Goal: Task Accomplishment & Management: Manage account settings

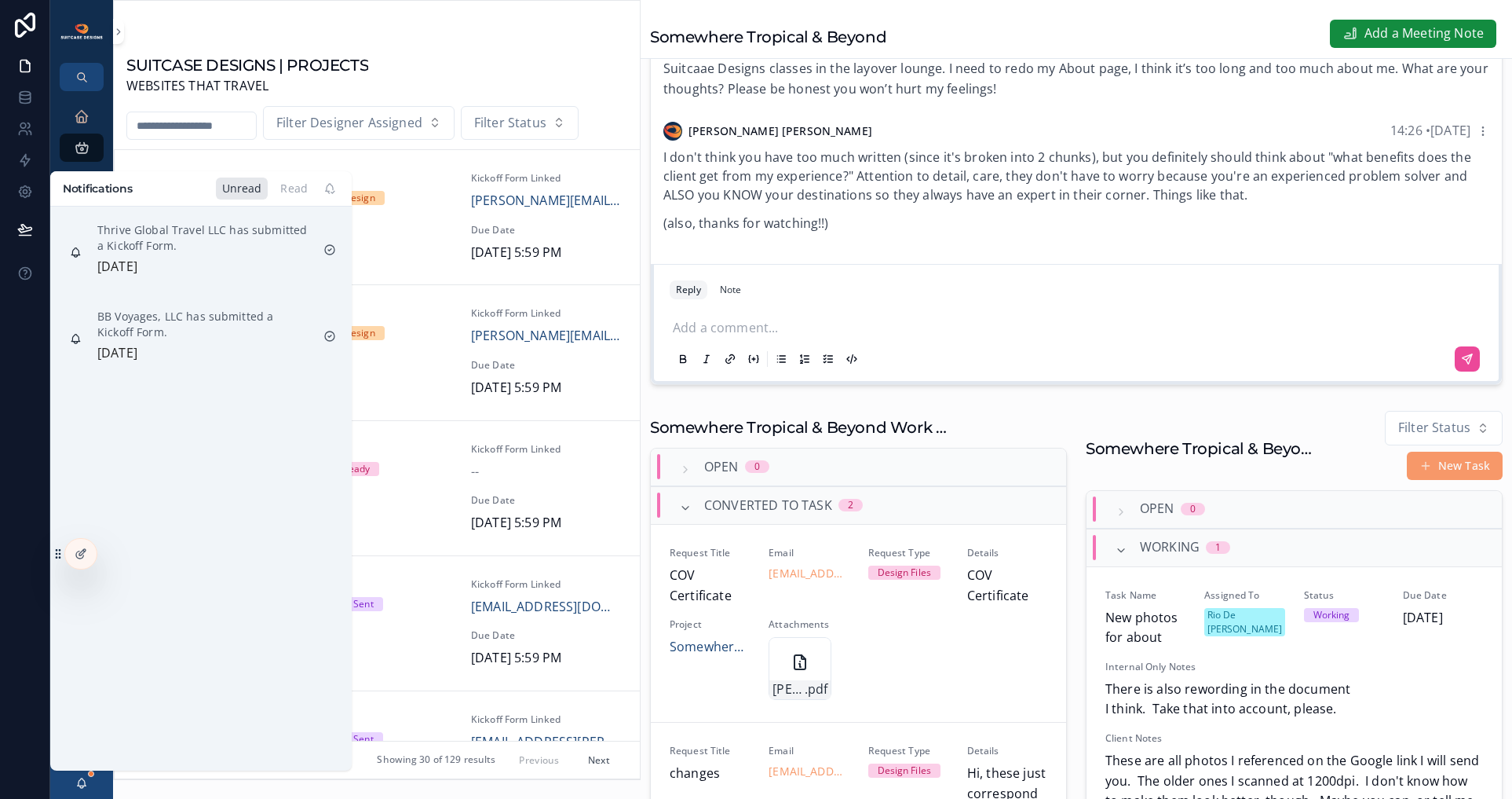
scroll to position [1621, 0]
click at [416, 43] on div "SUITCASE DESIGNS | PROJECTS WEBSITES THAT TRAVEL Filter Designer Assigned Filte…" at bounding box center [376, 409] width 526 height 740
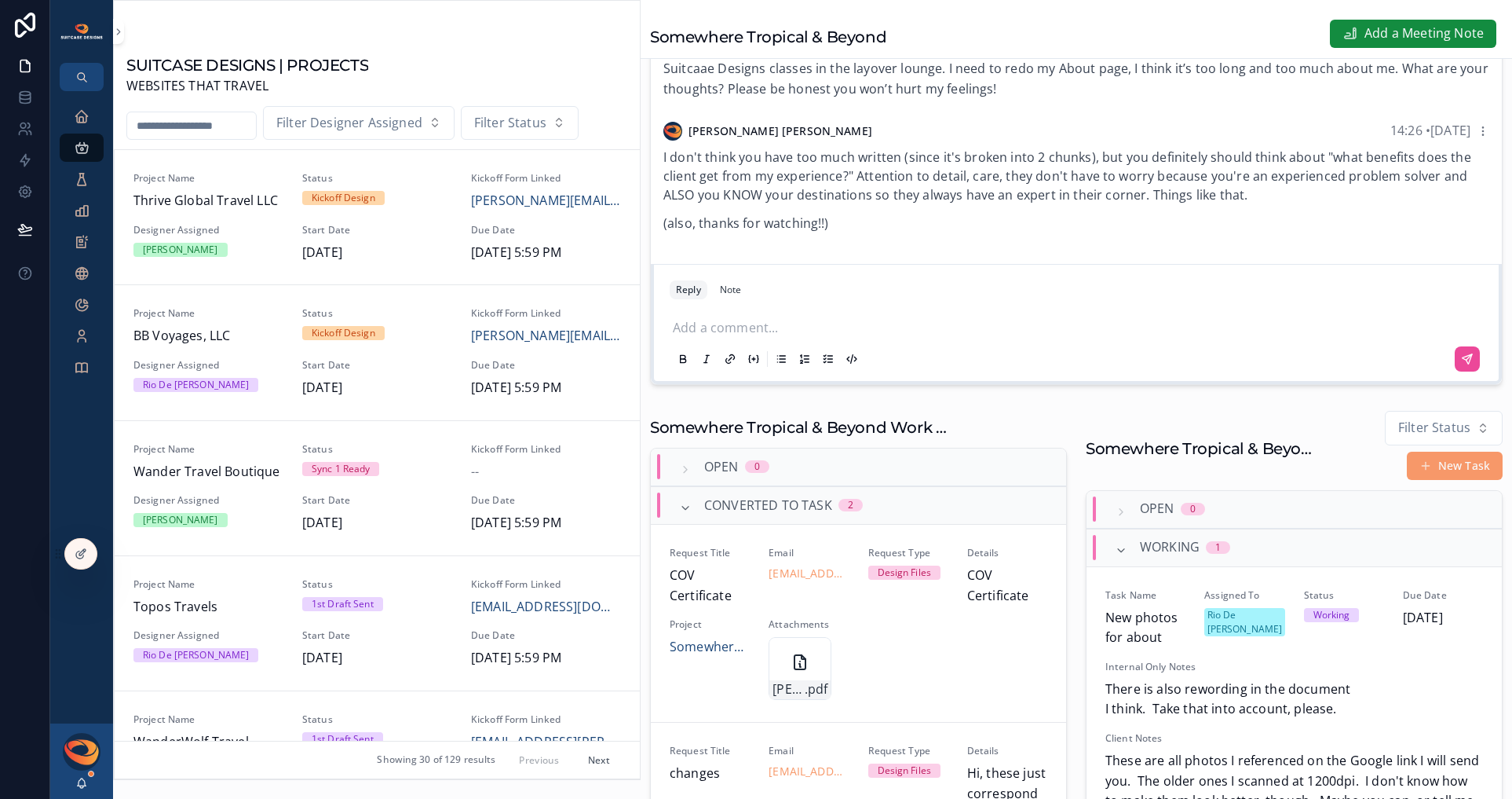
click at [174, 126] on input "scrollable content" at bounding box center [192, 126] width 129 height 22
type input "*****"
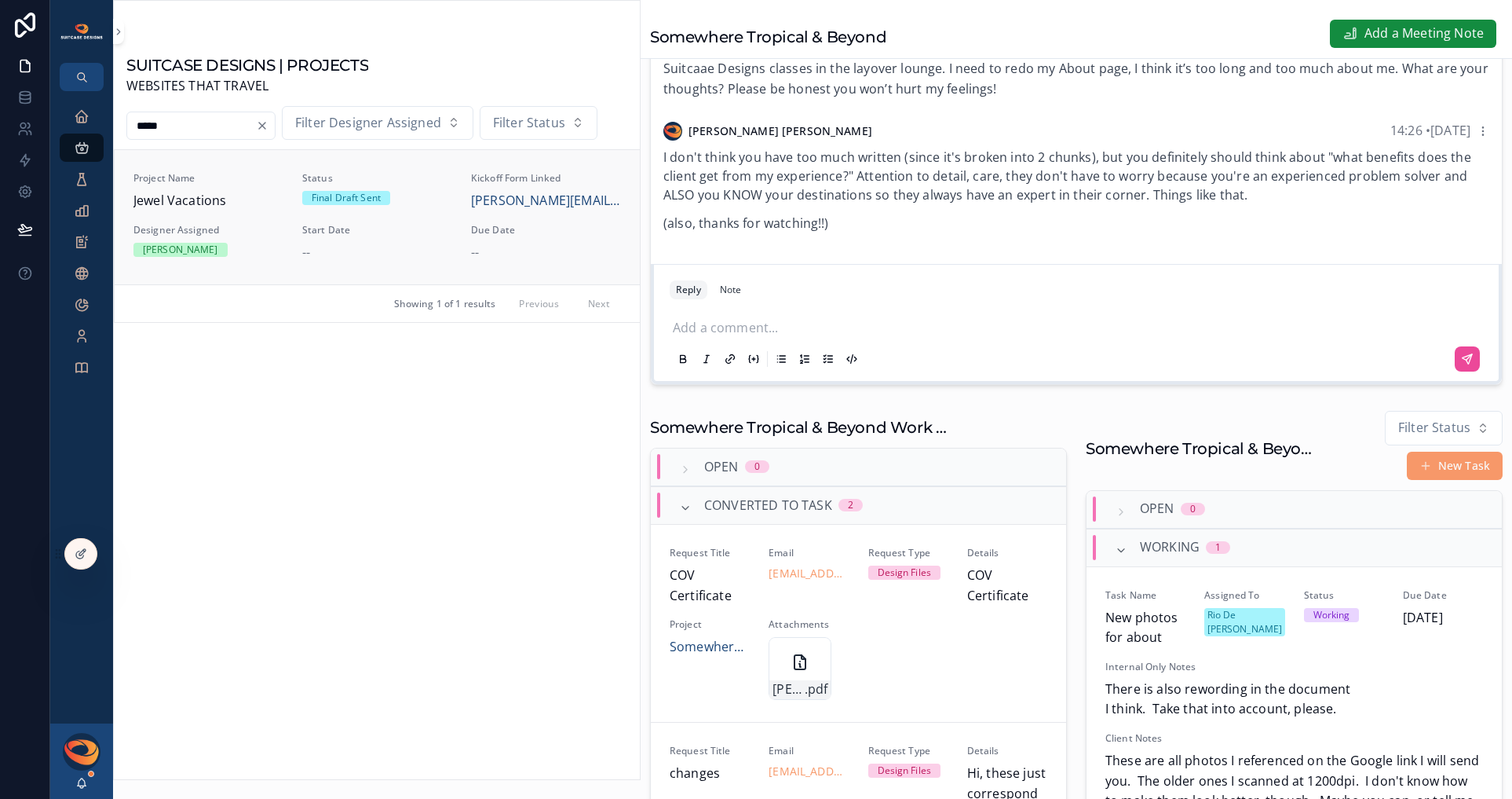
click at [211, 200] on span "Jewel Vacations" at bounding box center [208, 201] width 150 height 21
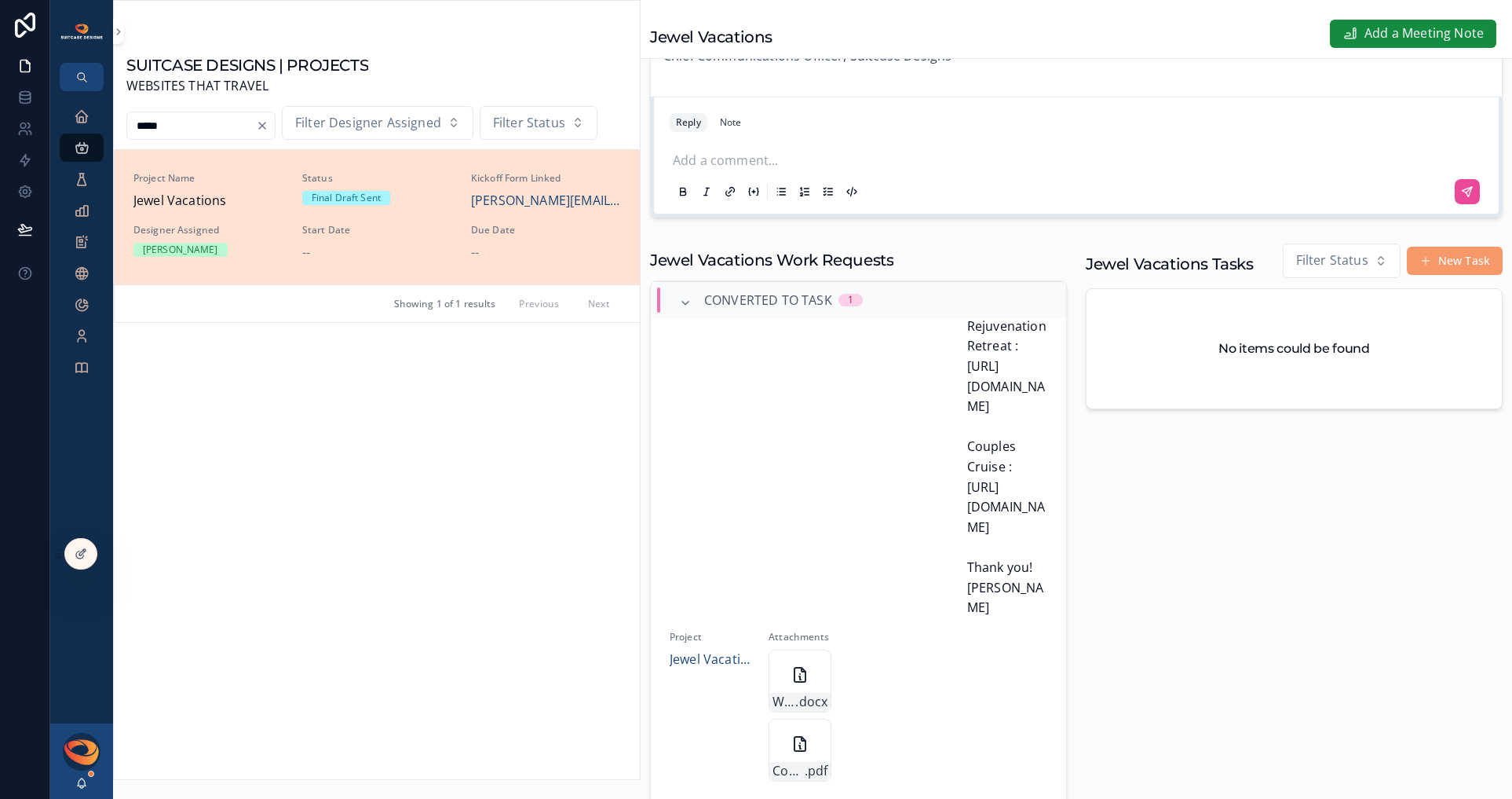
scroll to position [746, 0]
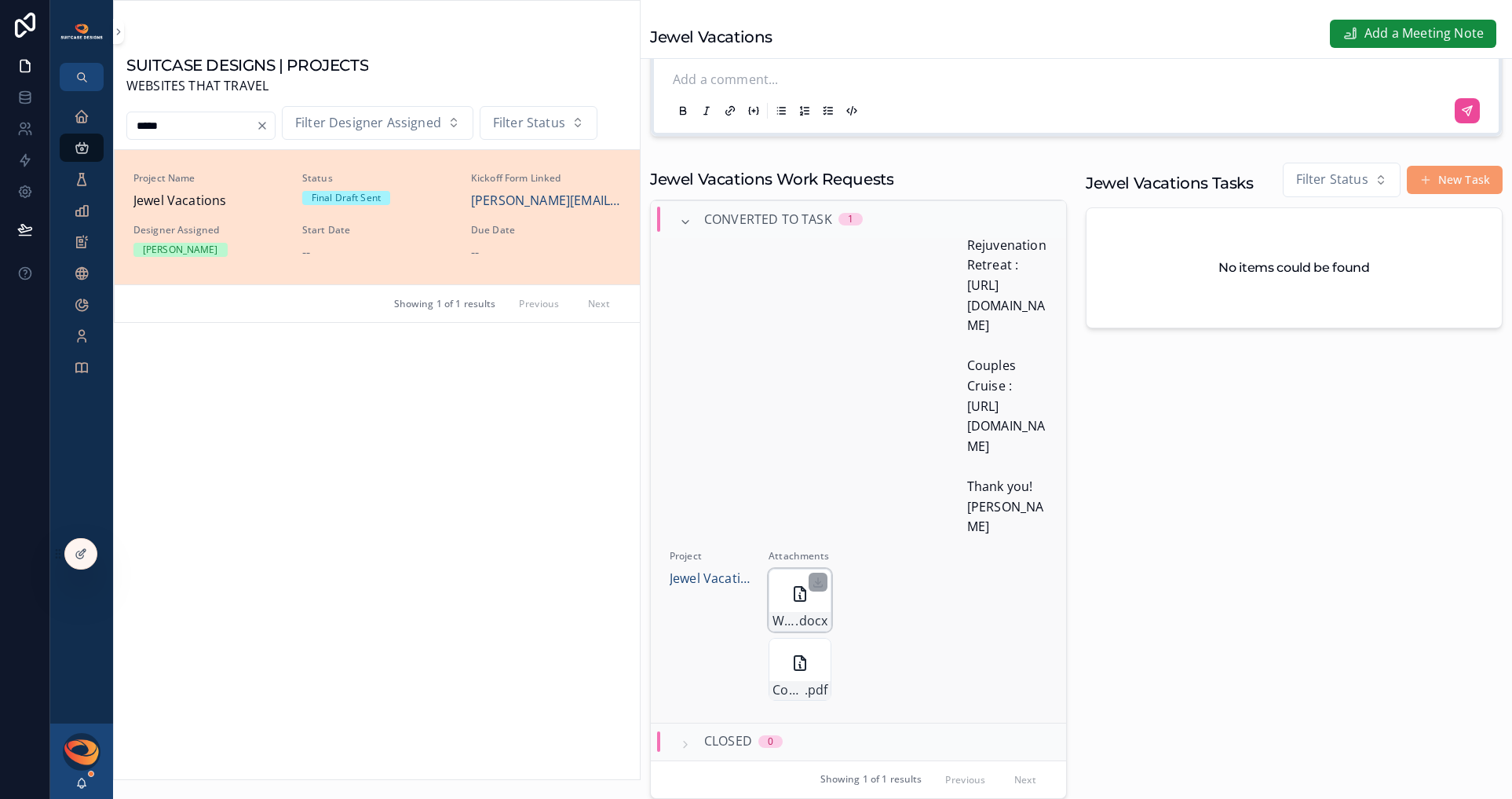
click at [794, 601] on icon "scrollable content" at bounding box center [799, 594] width 11 height 14
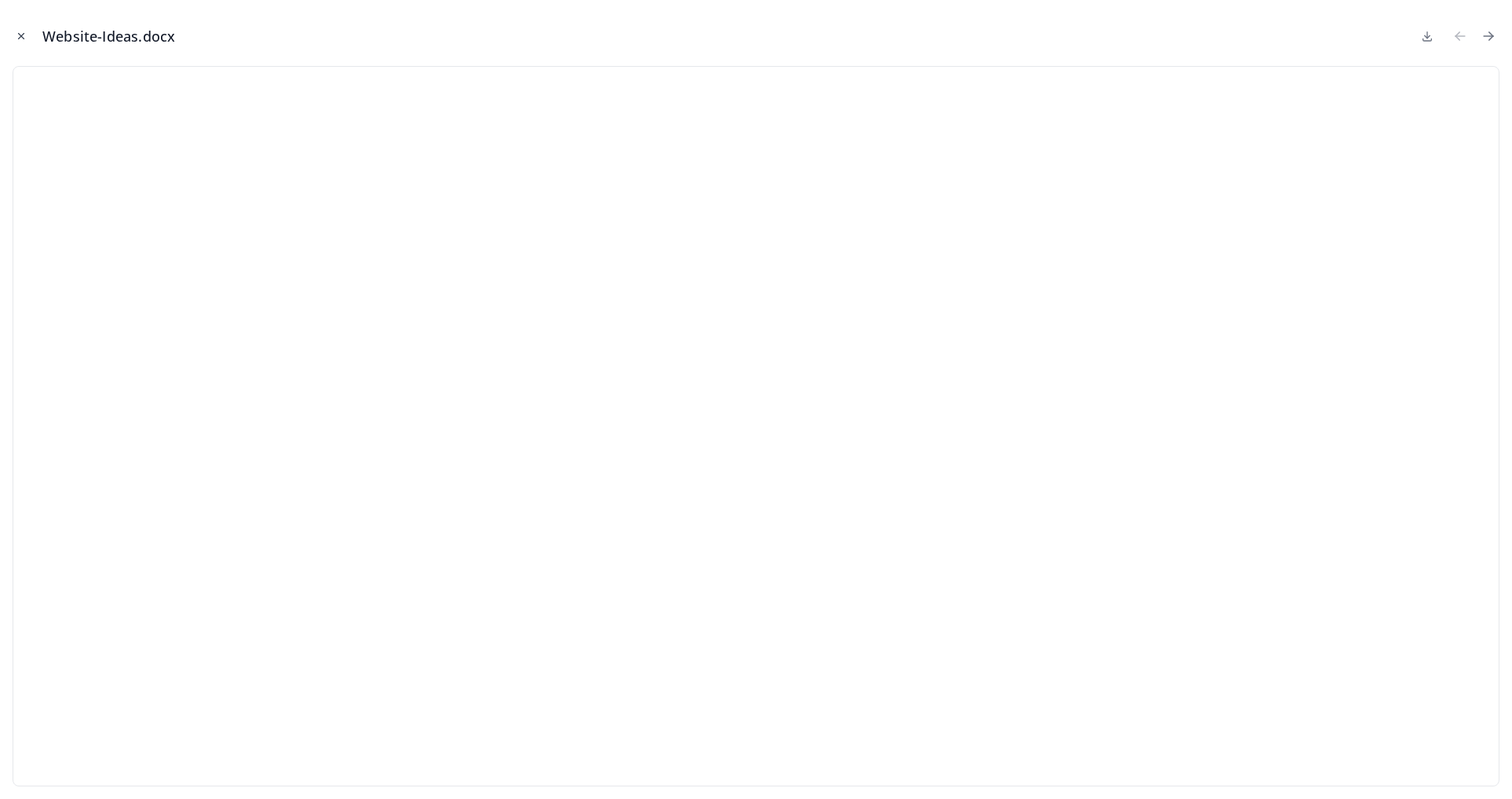
click at [16, 36] on icon "Close modal" at bounding box center [21, 36] width 11 height 11
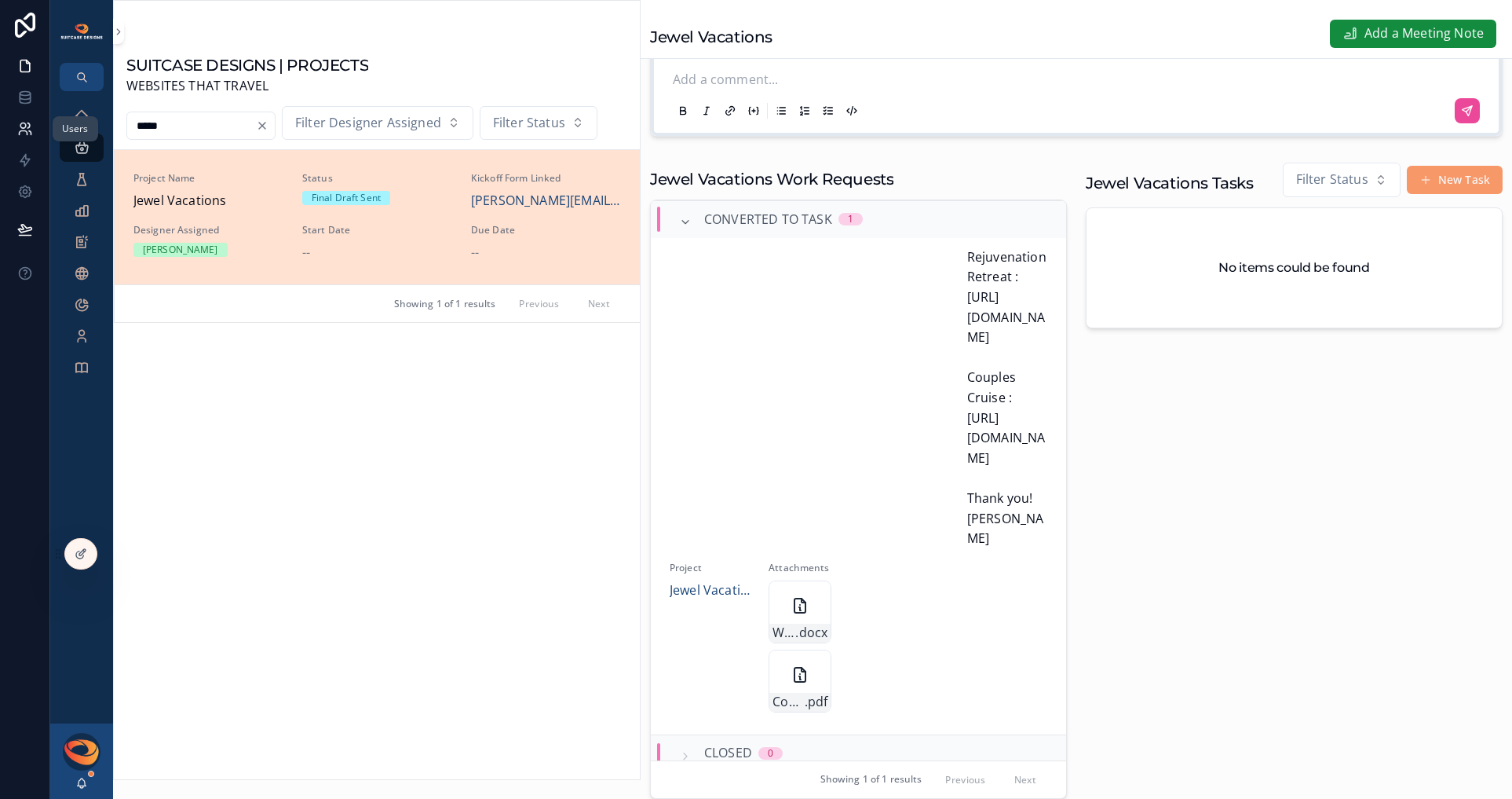
click at [24, 131] on icon at bounding box center [22, 133] width 8 height 4
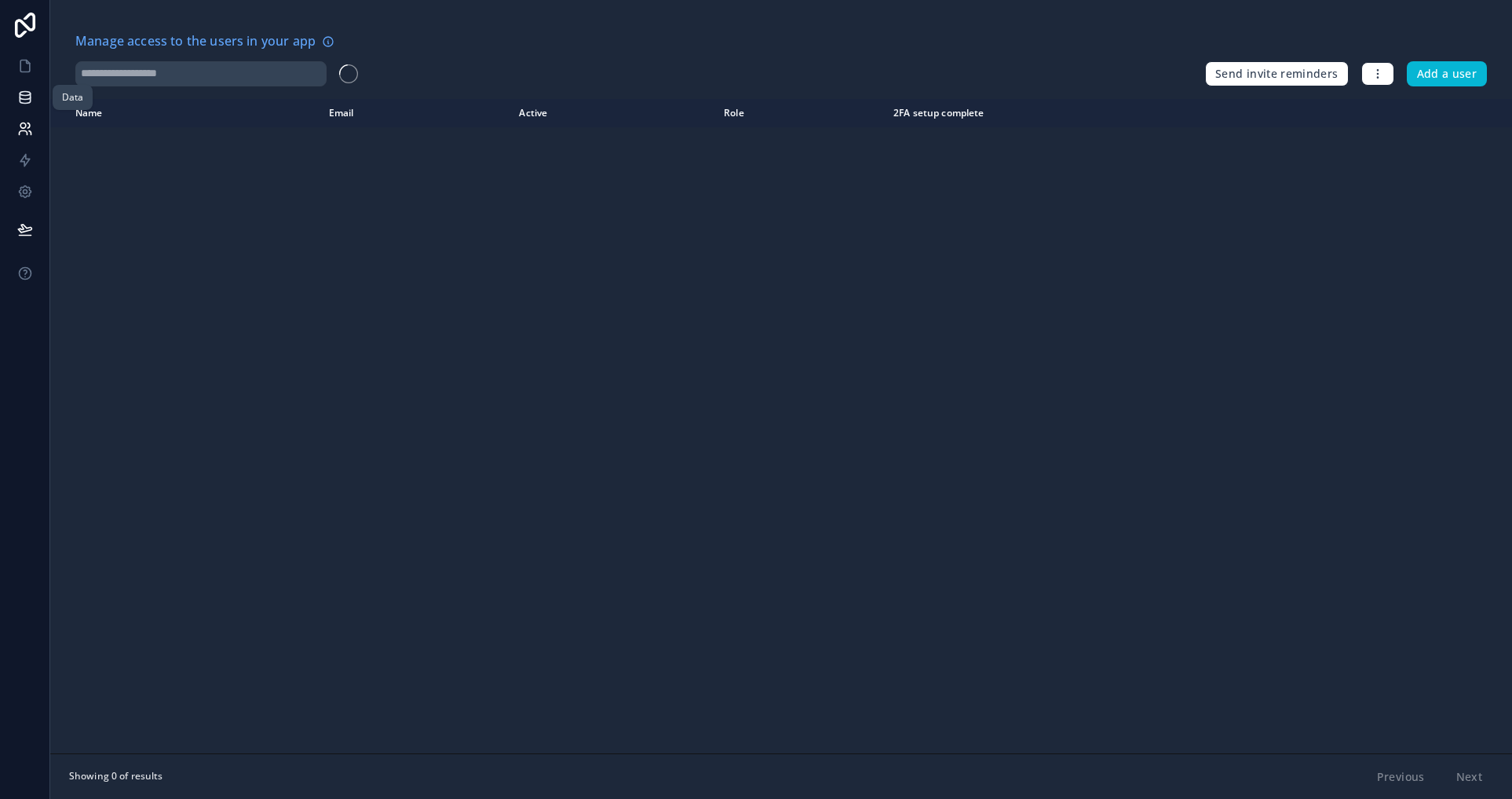
click at [27, 102] on icon at bounding box center [25, 97] width 15 height 15
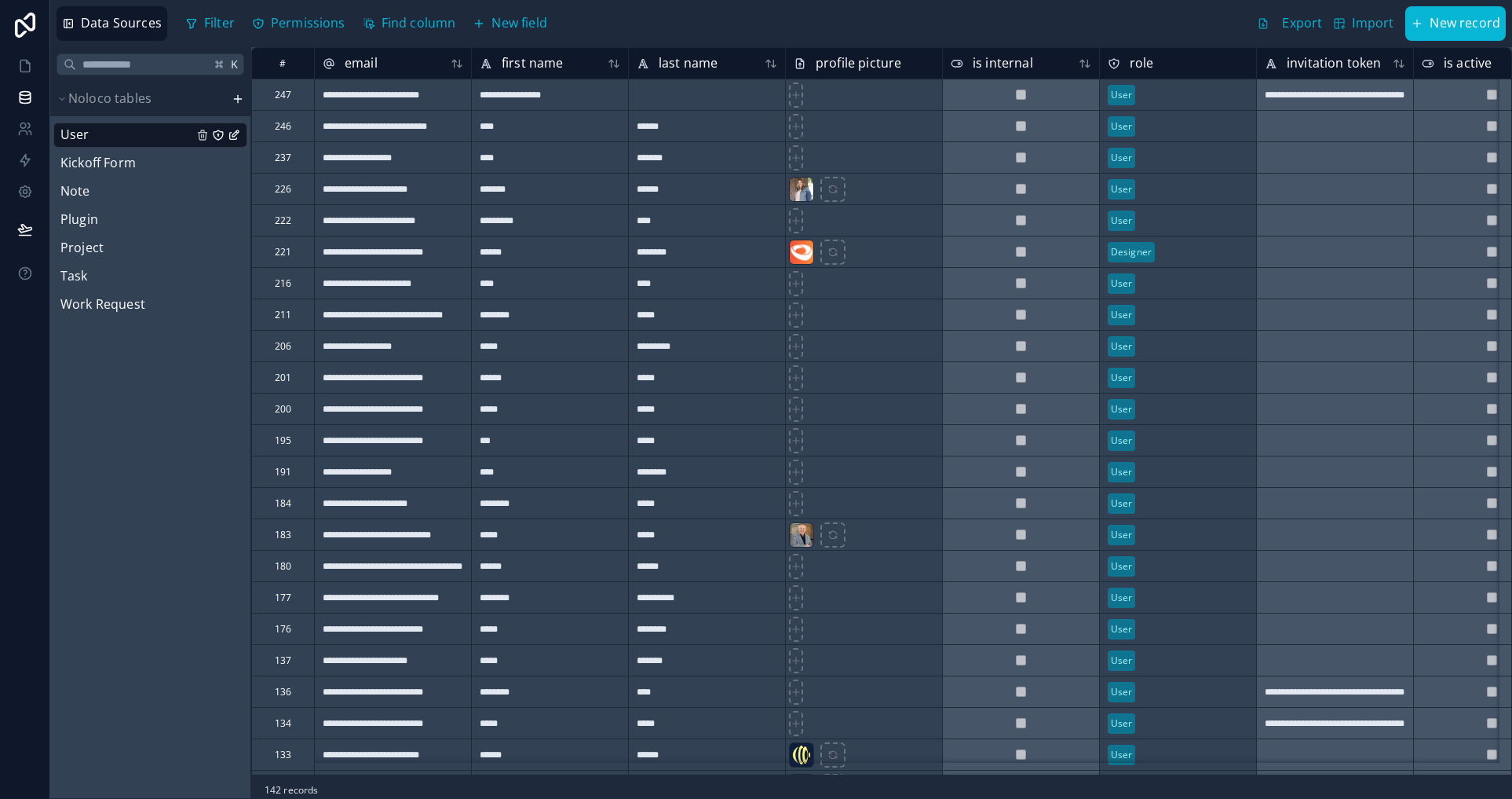
click at [127, 144] on link "User" at bounding box center [127, 135] width 133 height 21
click at [104, 255] on link "Project" at bounding box center [127, 248] width 133 height 21
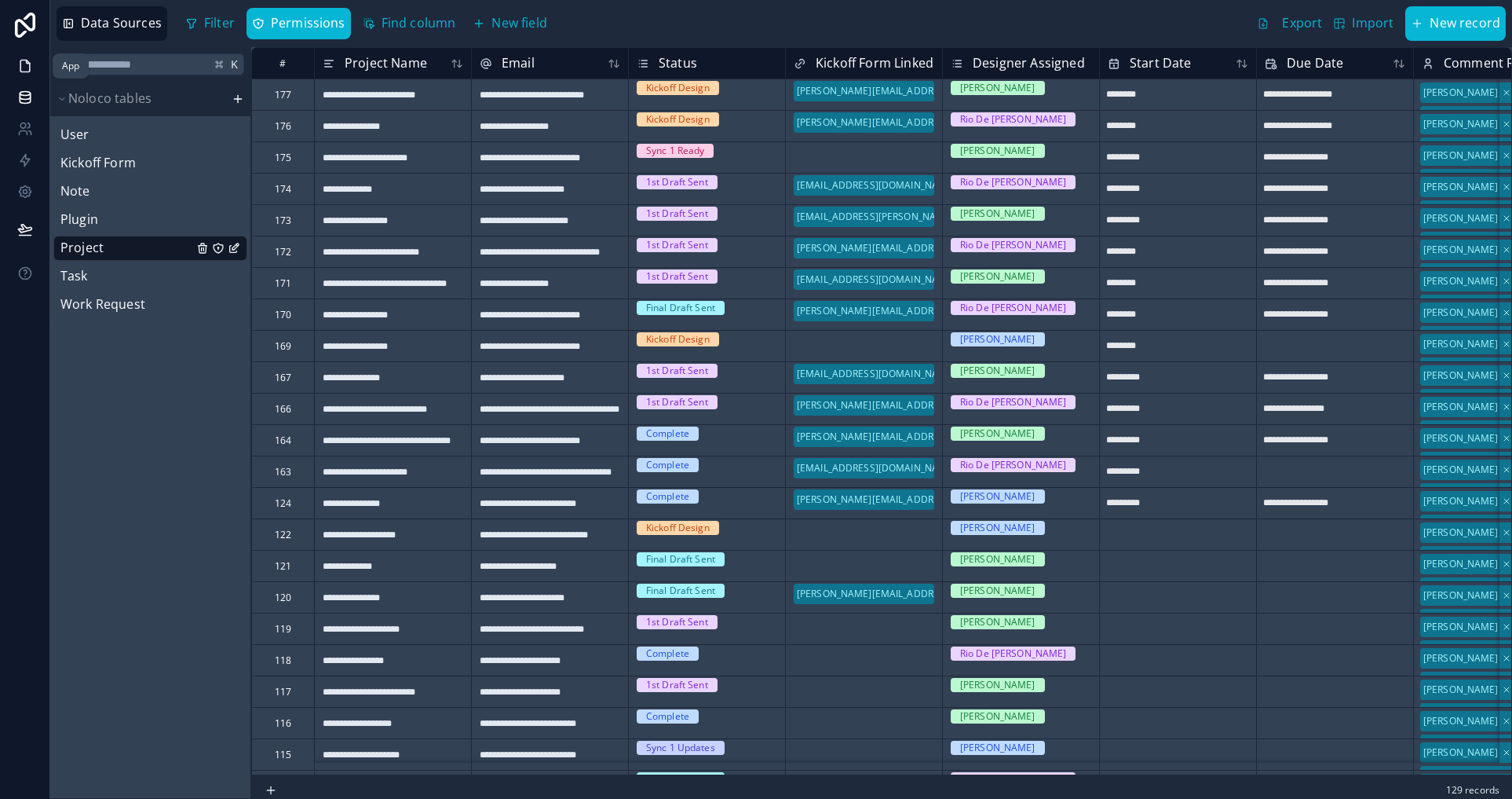
click at [28, 67] on icon at bounding box center [25, 66] width 15 height 15
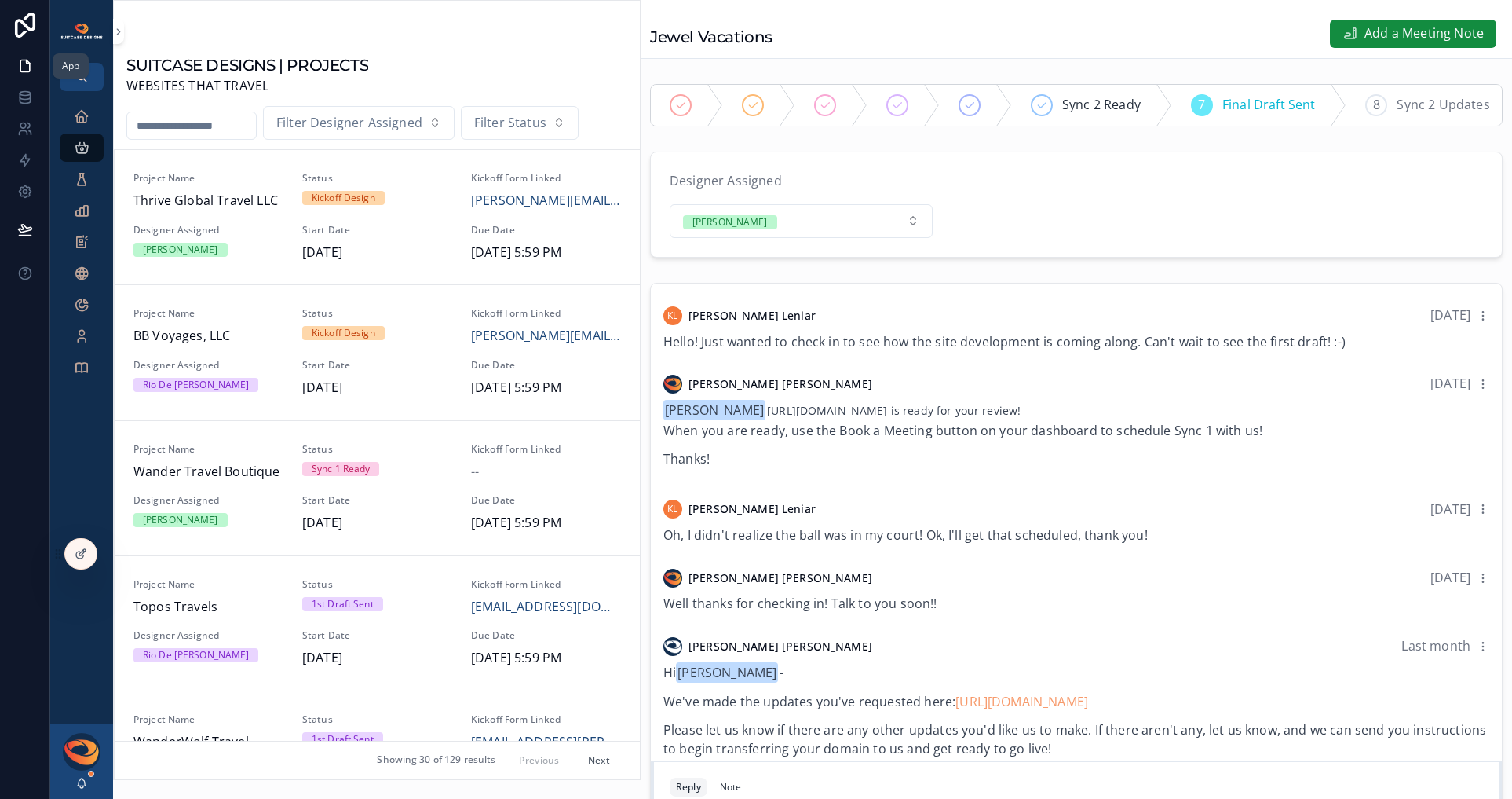
scroll to position [2224, 0]
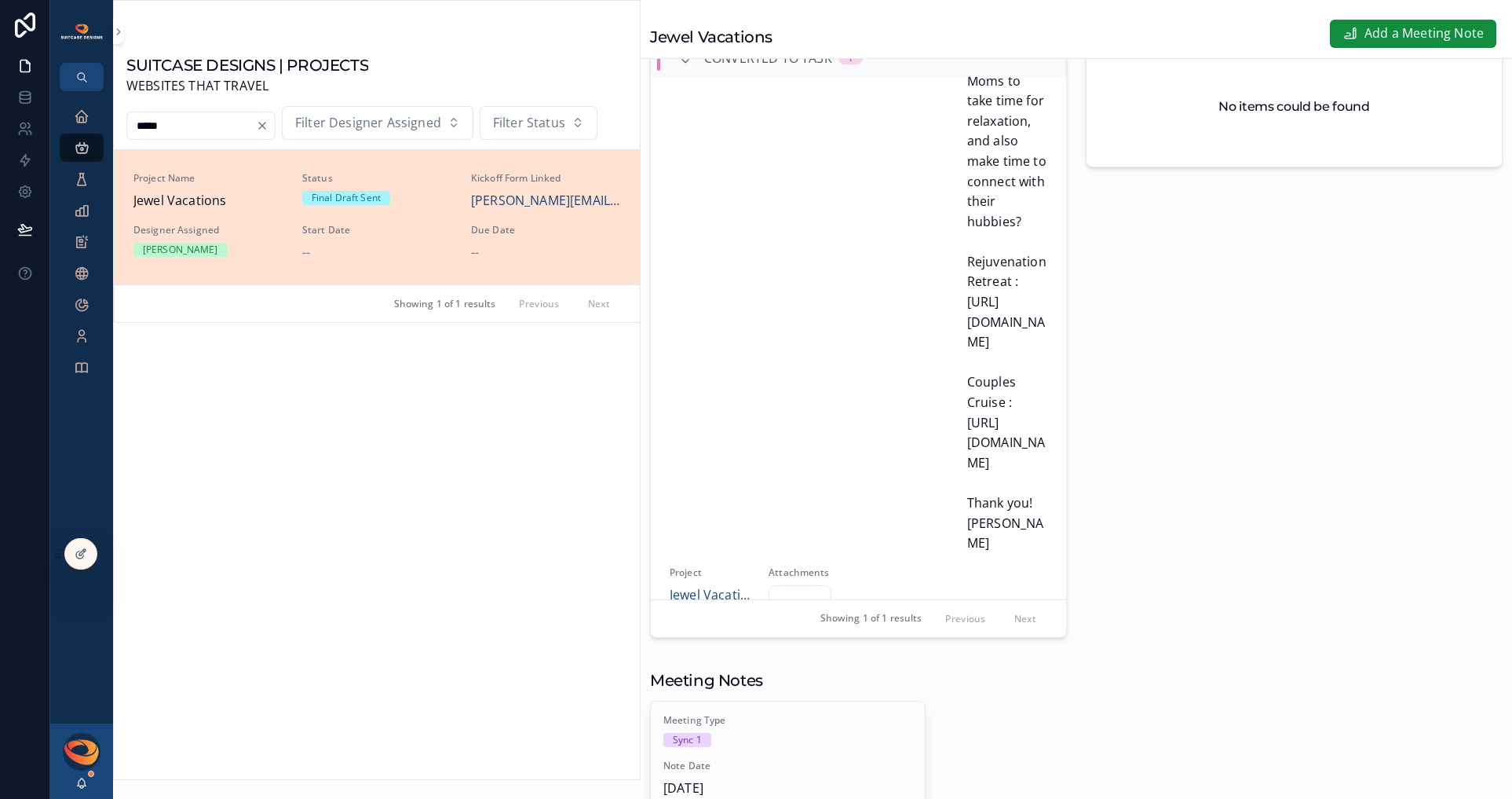
scroll to position [1067, 0]
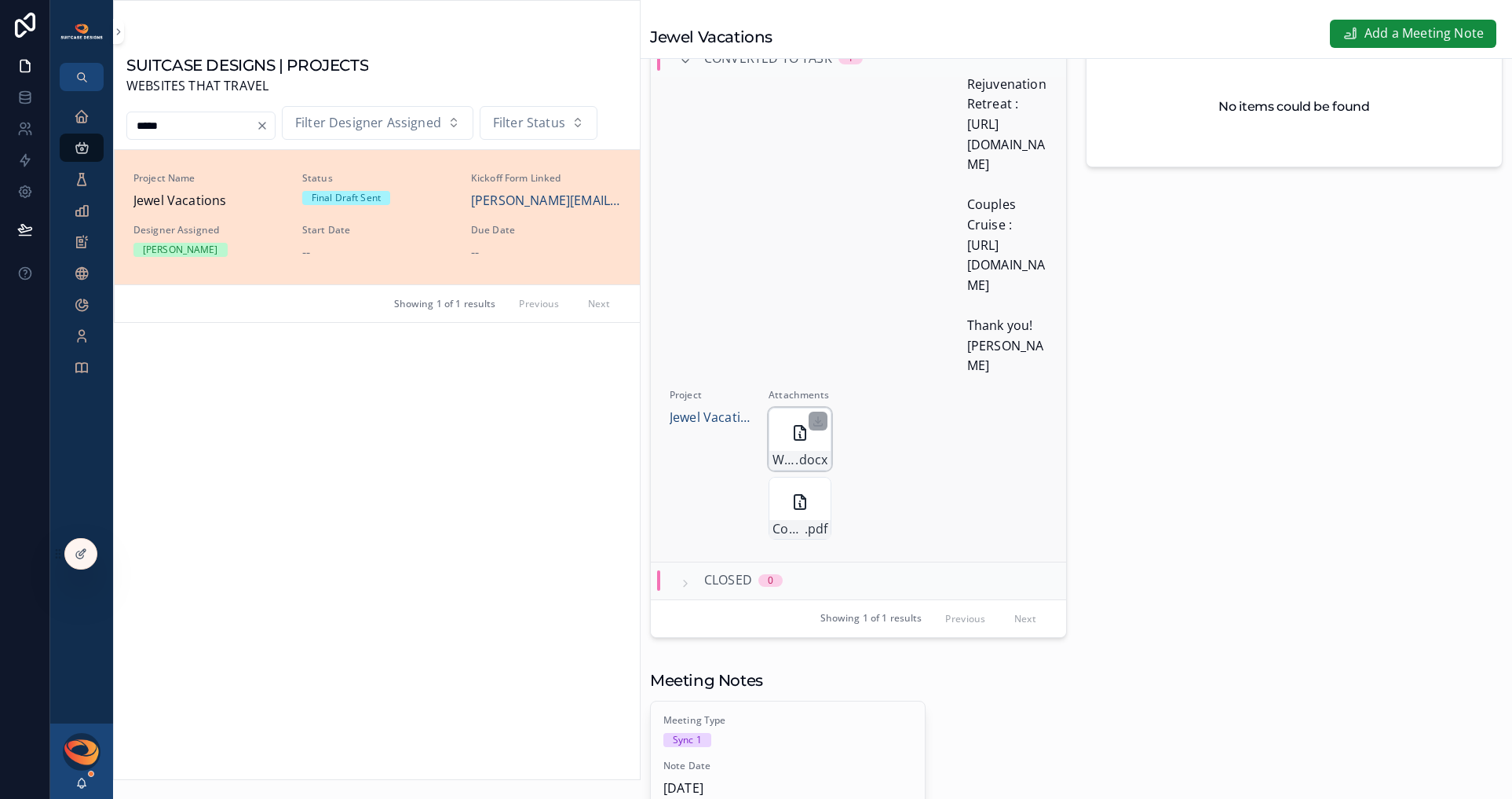
click at [799, 437] on icon "scrollable content" at bounding box center [800, 437] width 2 height 3
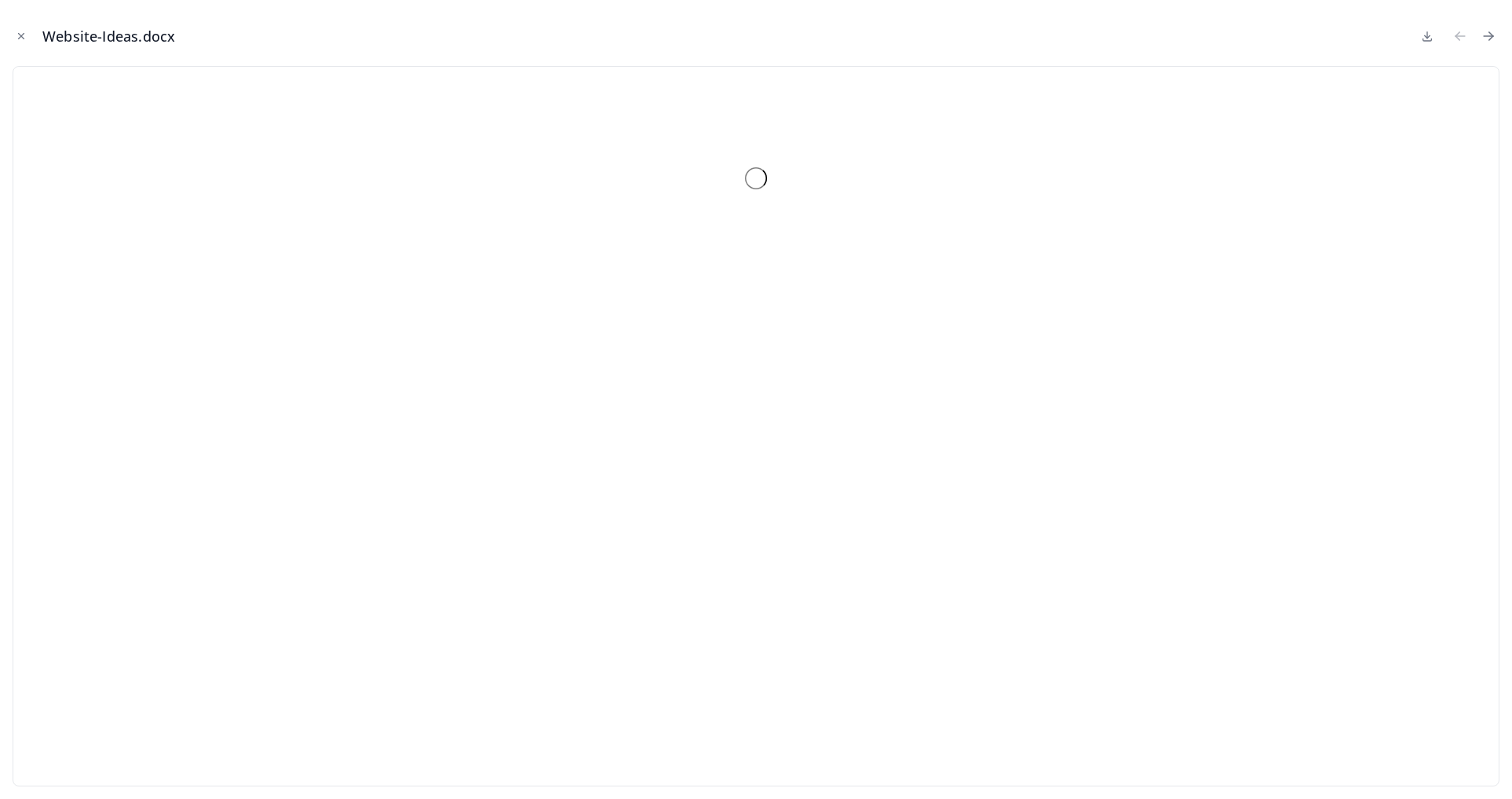
scroll to position [991, 0]
click at [22, 36] on icon "Close modal" at bounding box center [21, 36] width 11 height 11
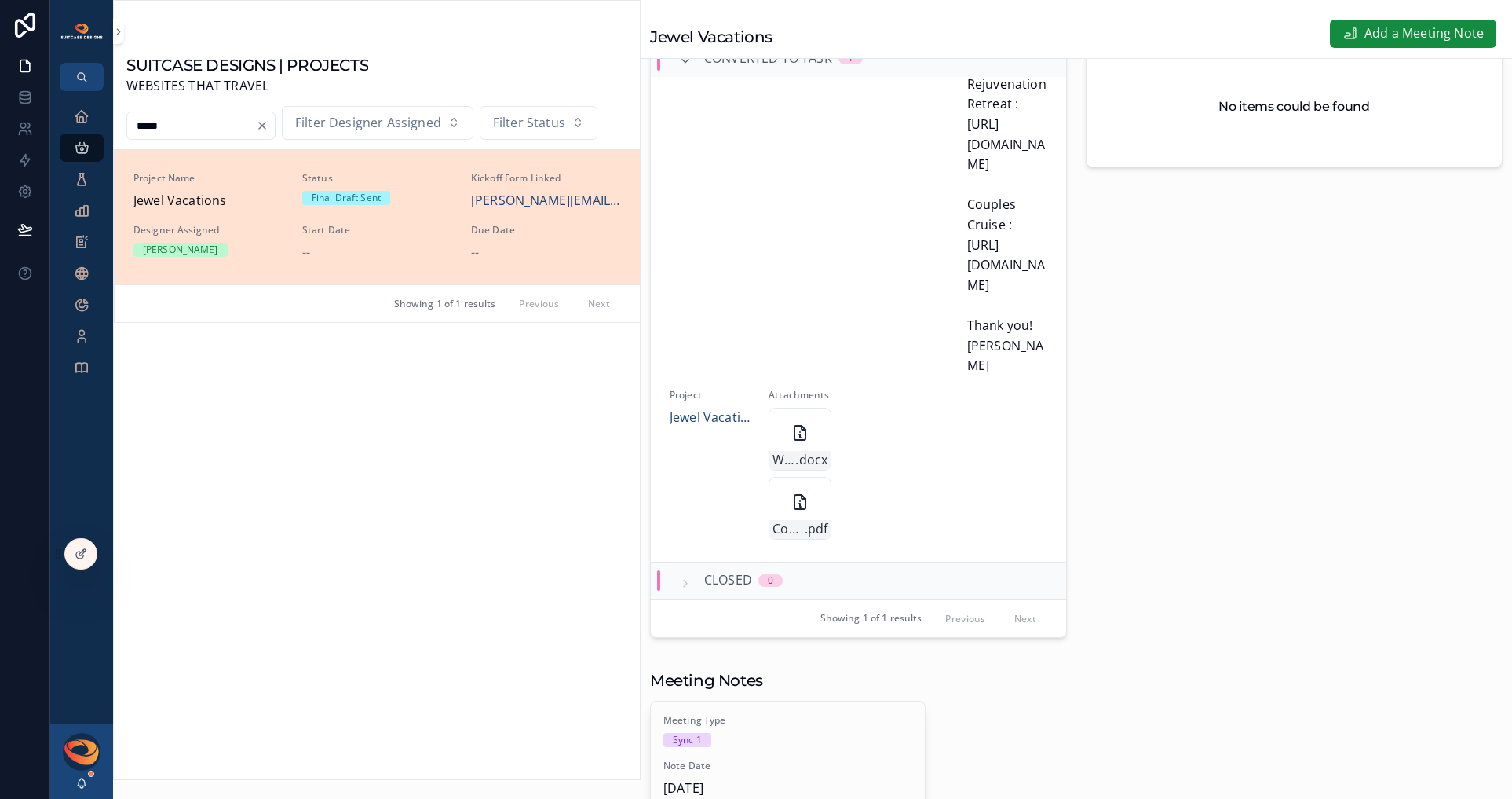
scroll to position [914, 0]
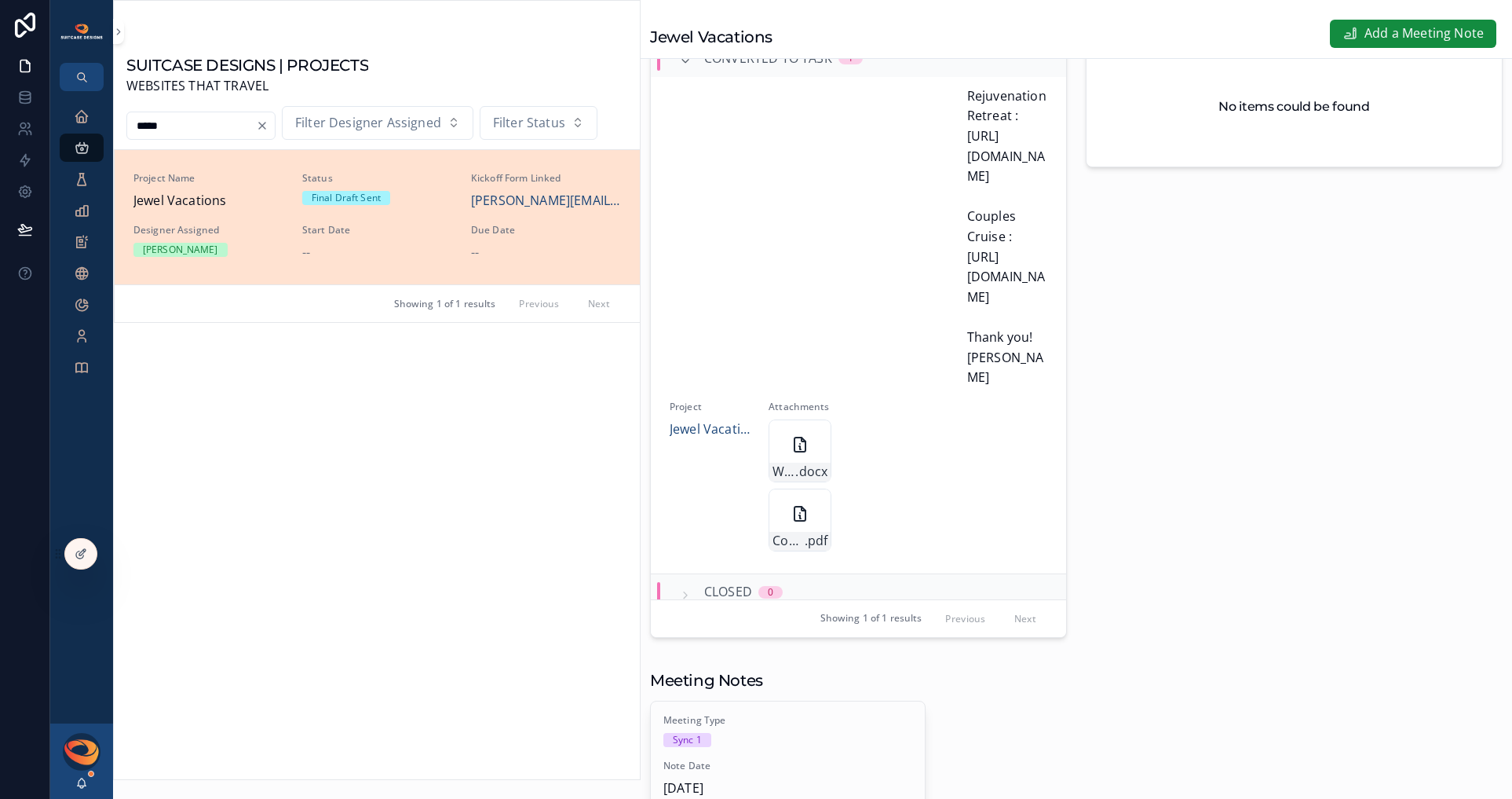
click at [229, 127] on input "*****" at bounding box center [192, 126] width 129 height 22
drag, startPoint x: 219, startPoint y: 126, endPoint x: 112, endPoint y: 121, distance: 107.1
click at [112, 121] on div "Executive Dashboard Projects Open Work Requests Tasks Project Meeting Notes Upd…" at bounding box center [781, 400] width 1462 height 799
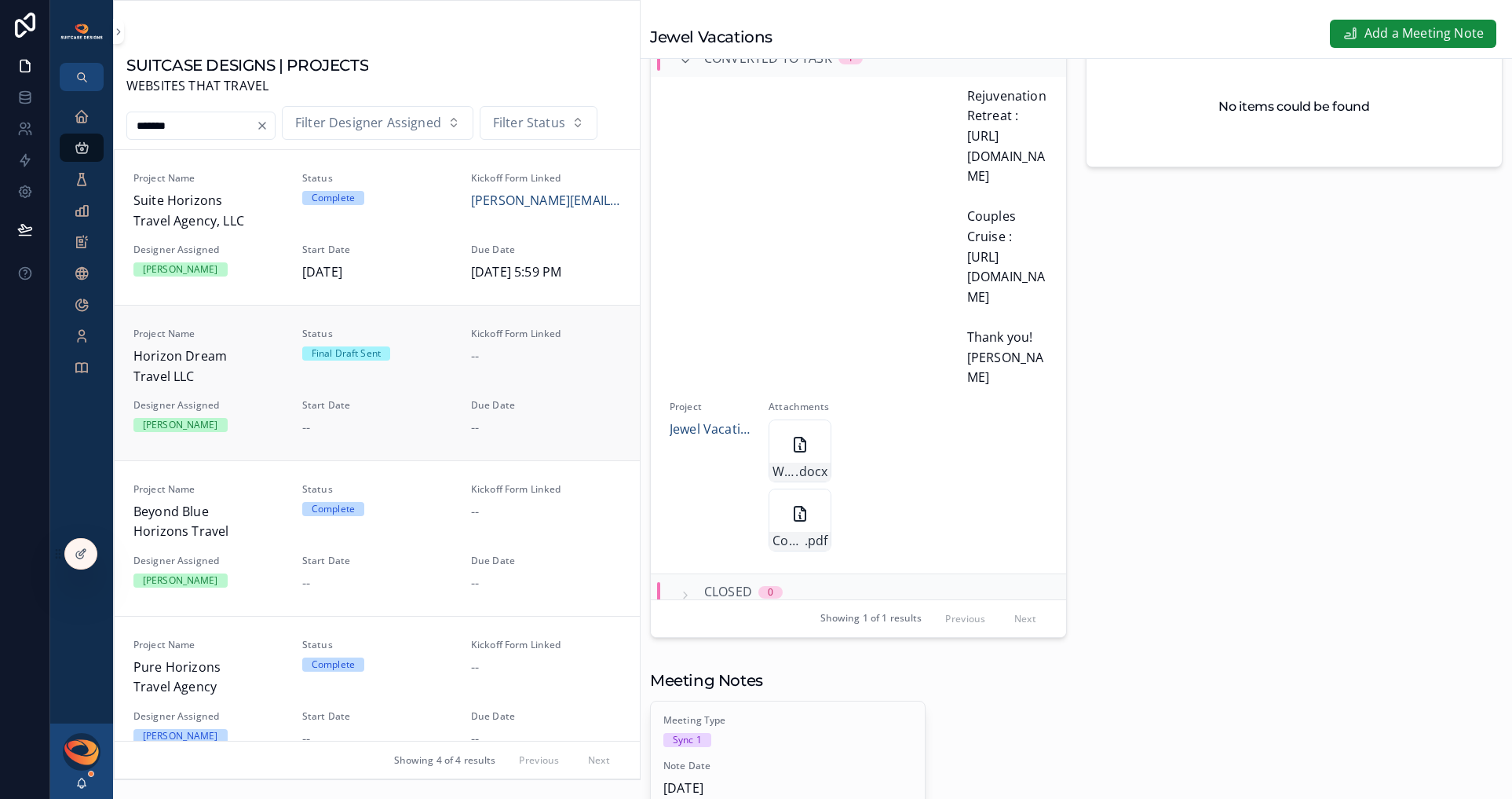
click at [199, 363] on span "Horizon Dream Travel LLC" at bounding box center [208, 366] width 150 height 40
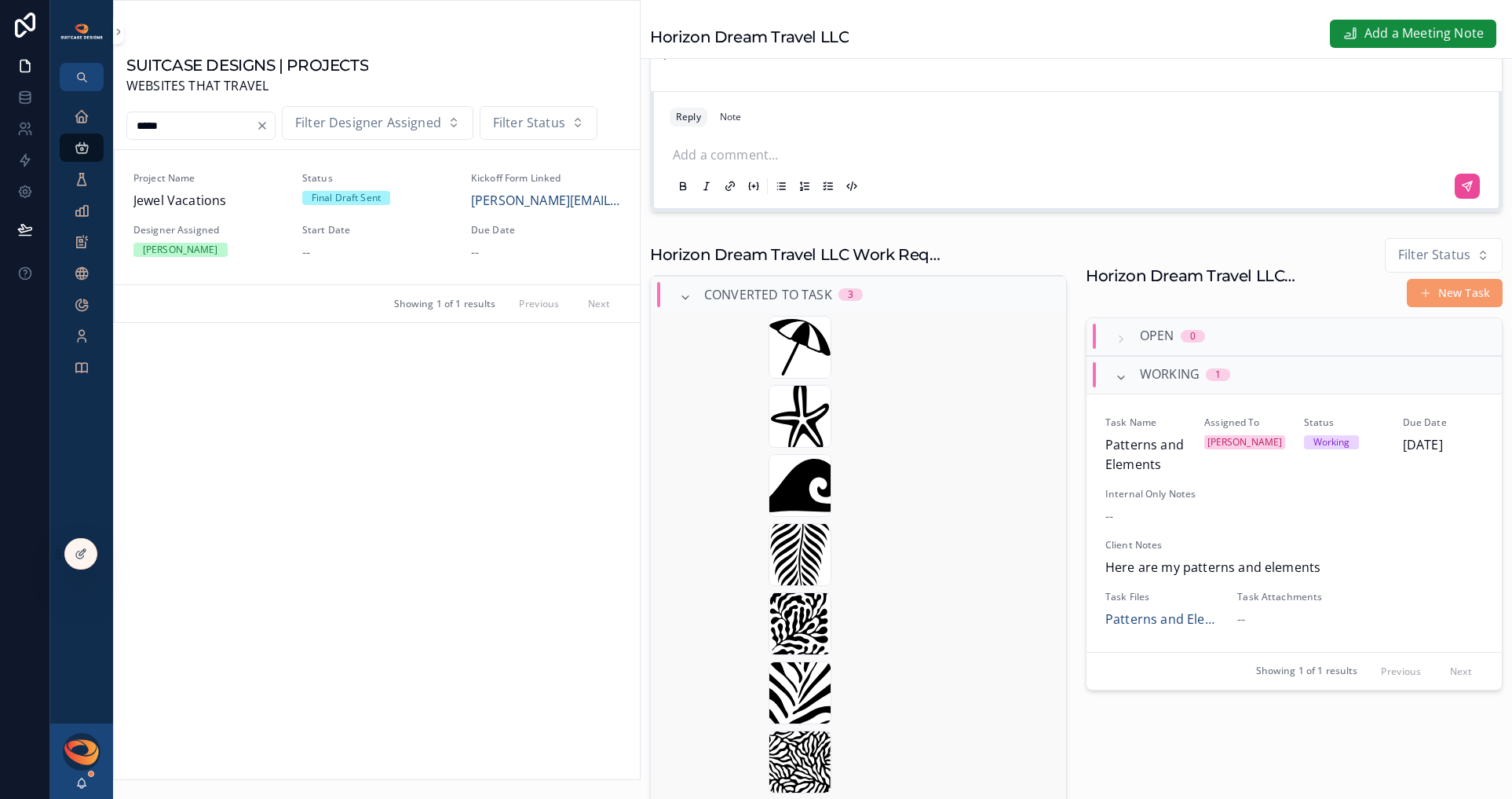
scroll to position [452, 0]
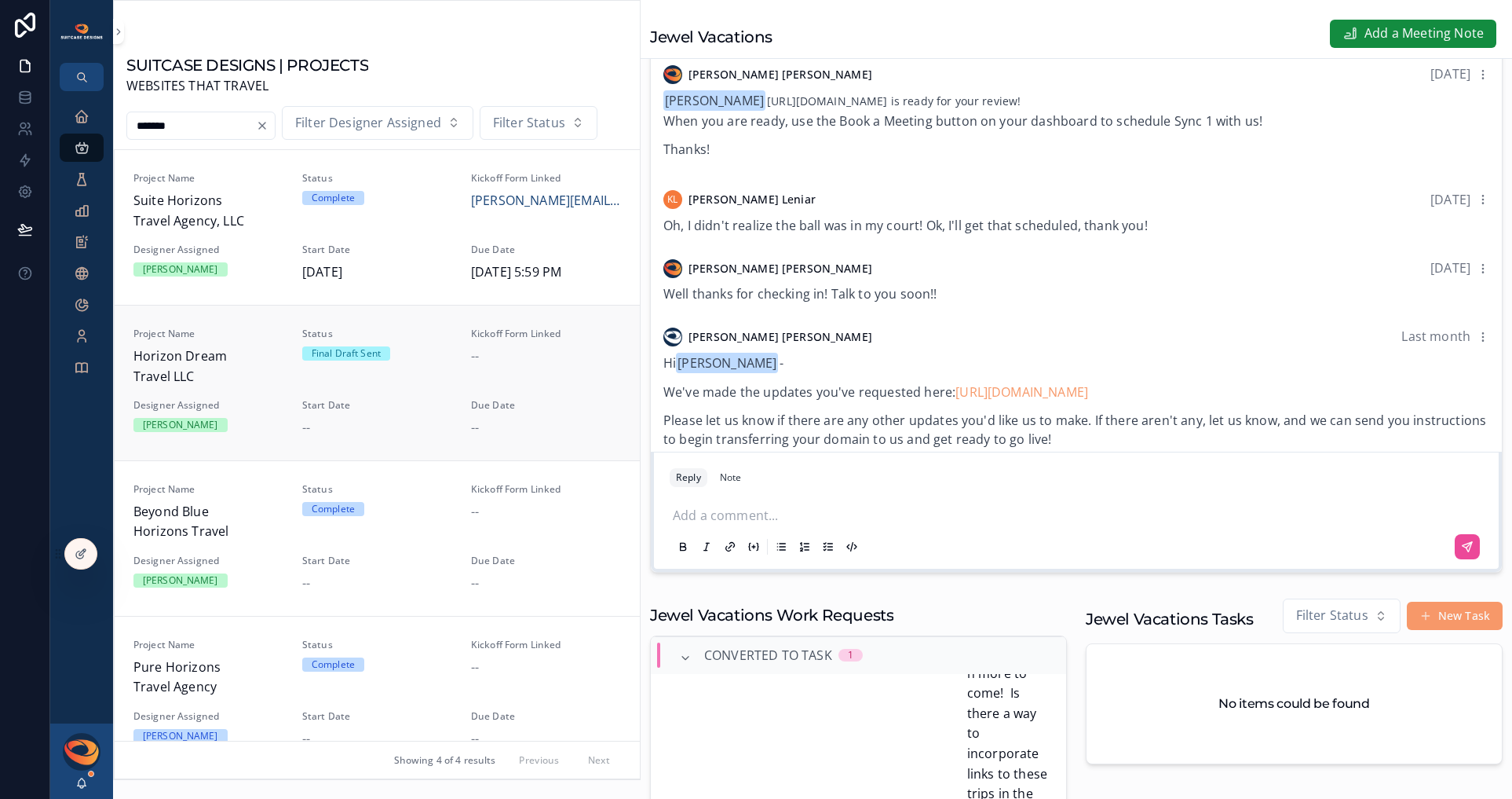
scroll to position [759, 0]
type input "*****"
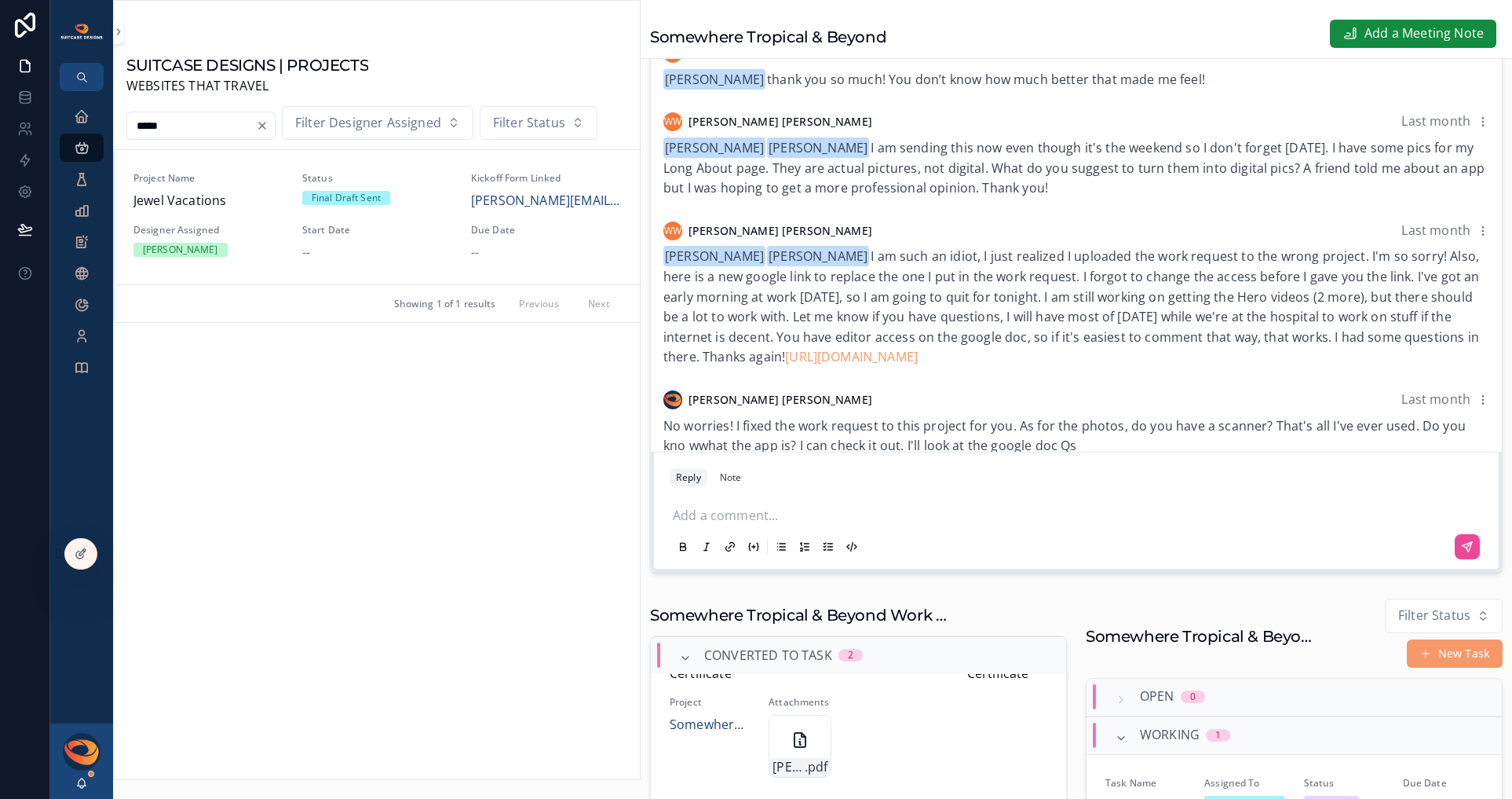
scroll to position [1156, 0]
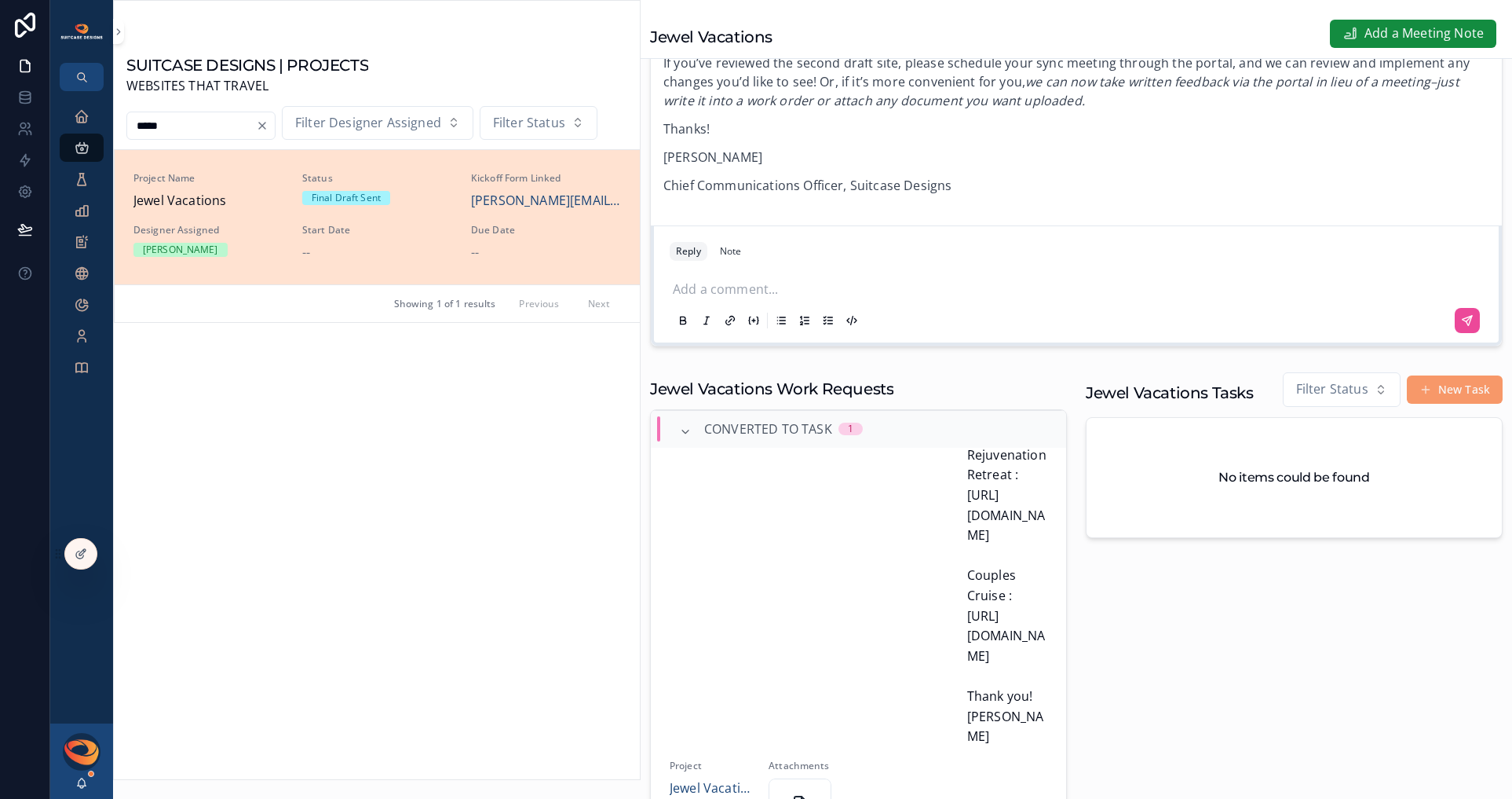
scroll to position [890, 0]
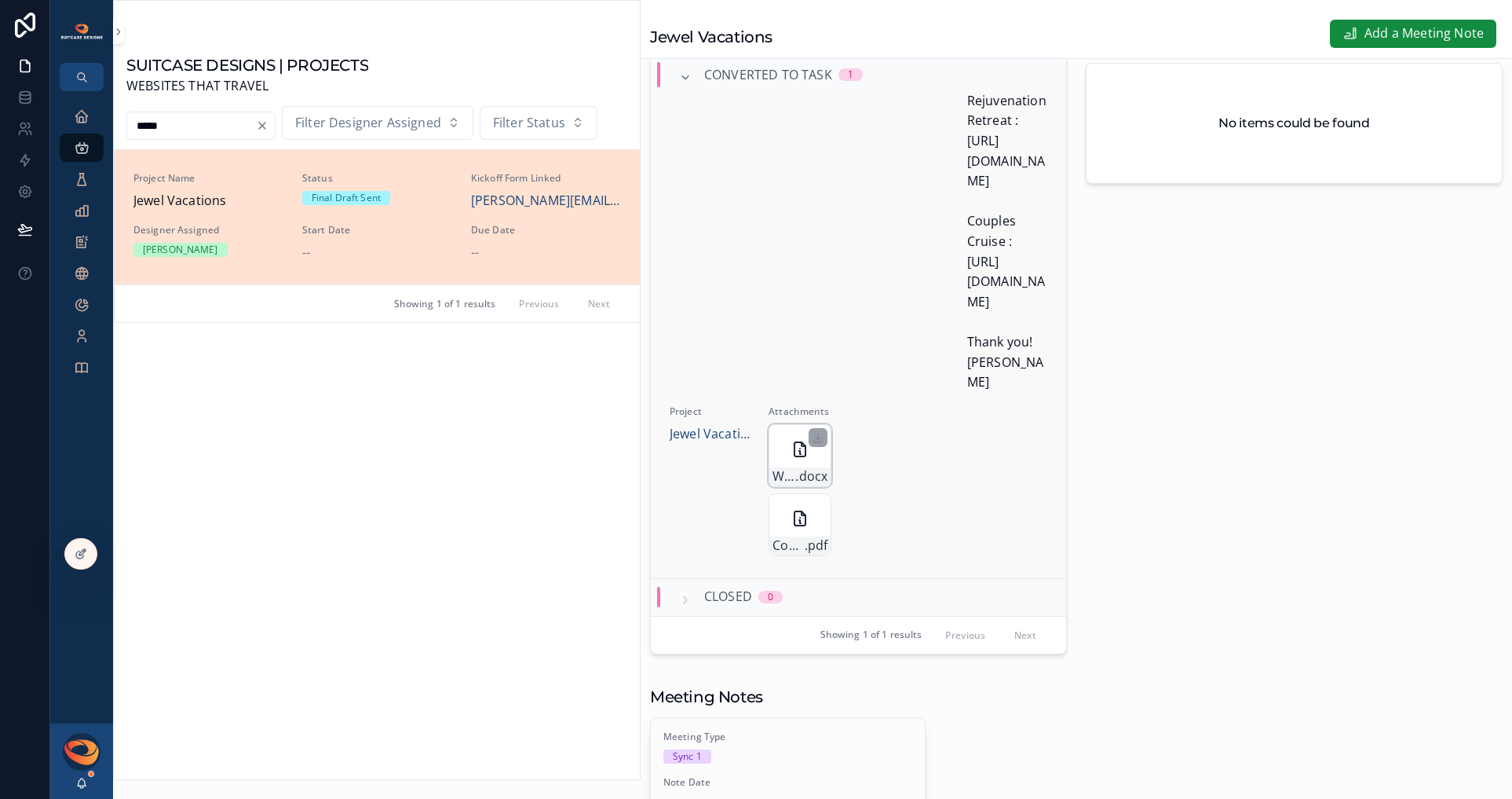
click at [783, 469] on div "Website-Ideas .docx" at bounding box center [799, 455] width 63 height 63
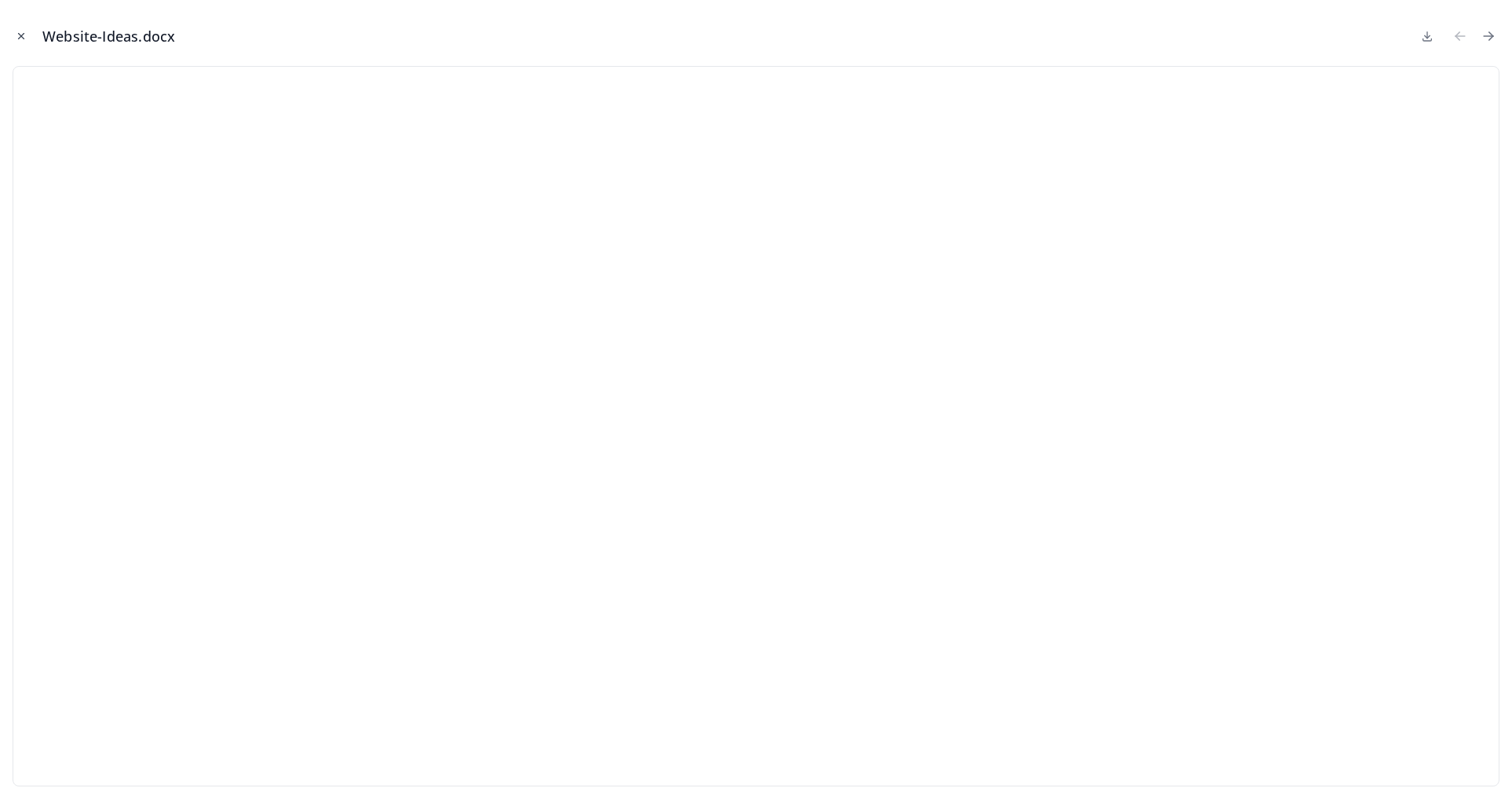
click at [19, 36] on icon "Close modal" at bounding box center [21, 36] width 11 height 11
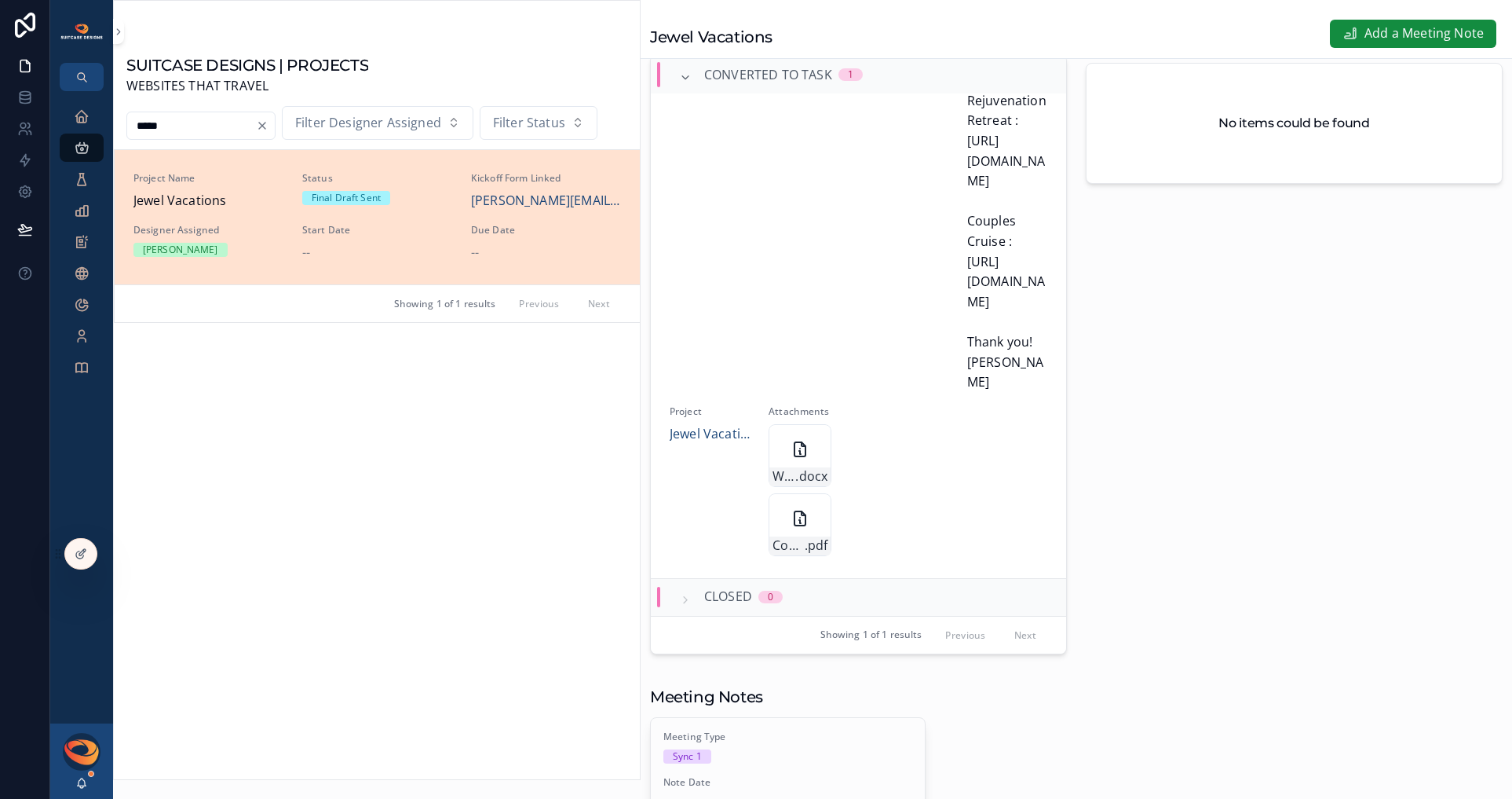
scroll to position [914, 0]
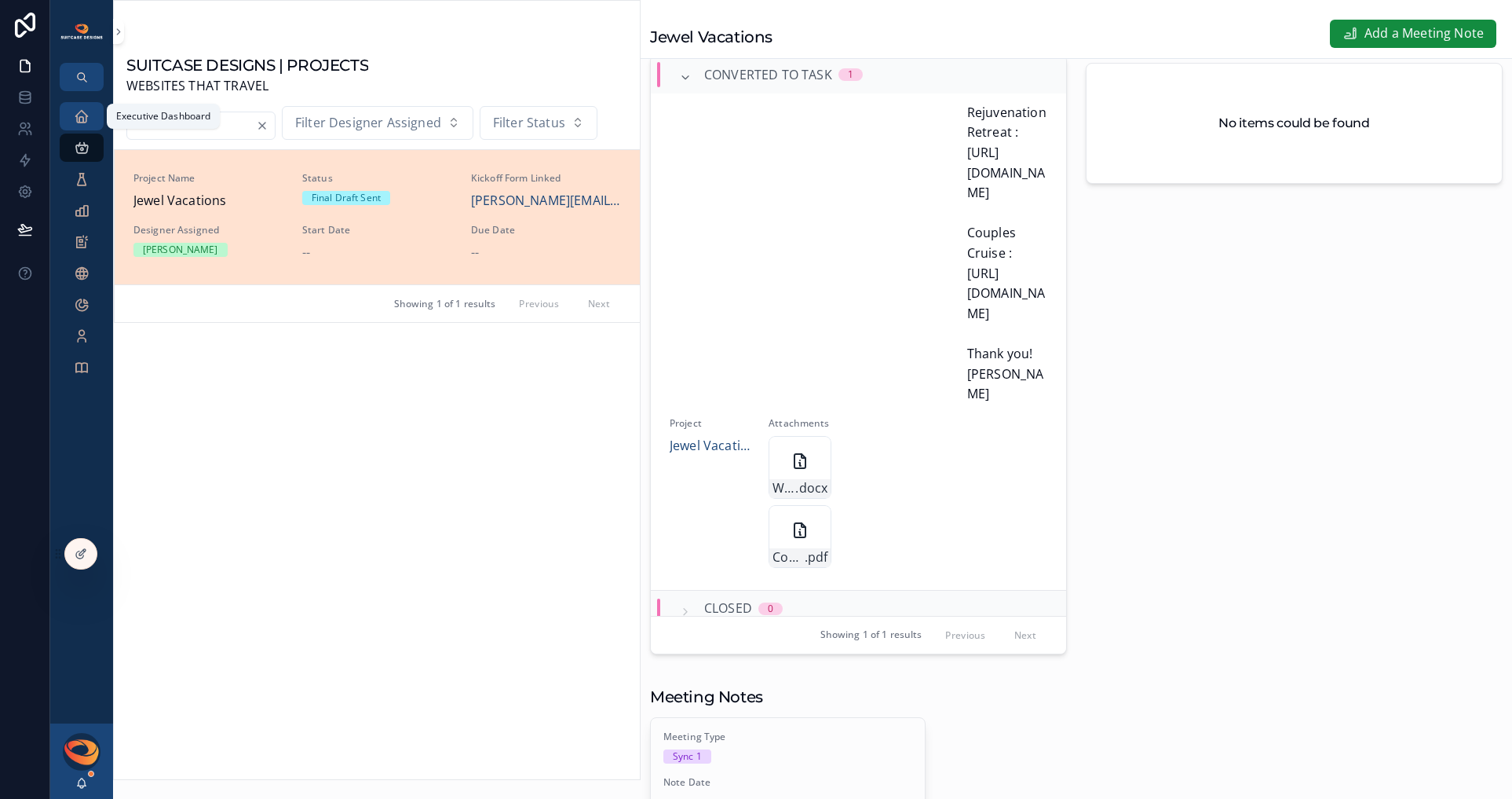
click at [83, 114] on icon "scrollable content" at bounding box center [82, 116] width 15 height 15
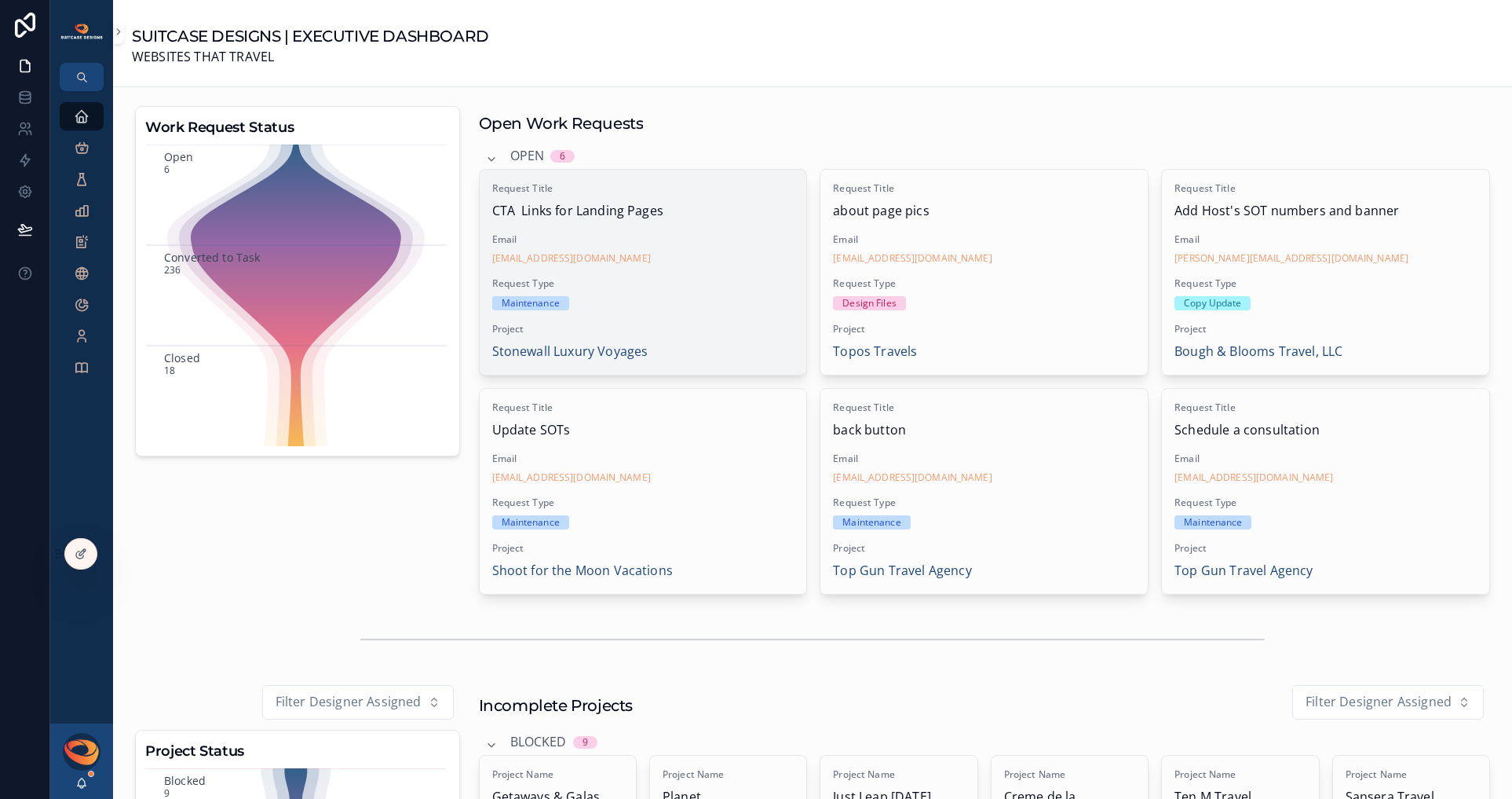
click at [700, 291] on div "Request Type Maintenance" at bounding box center [643, 294] width 302 height 33
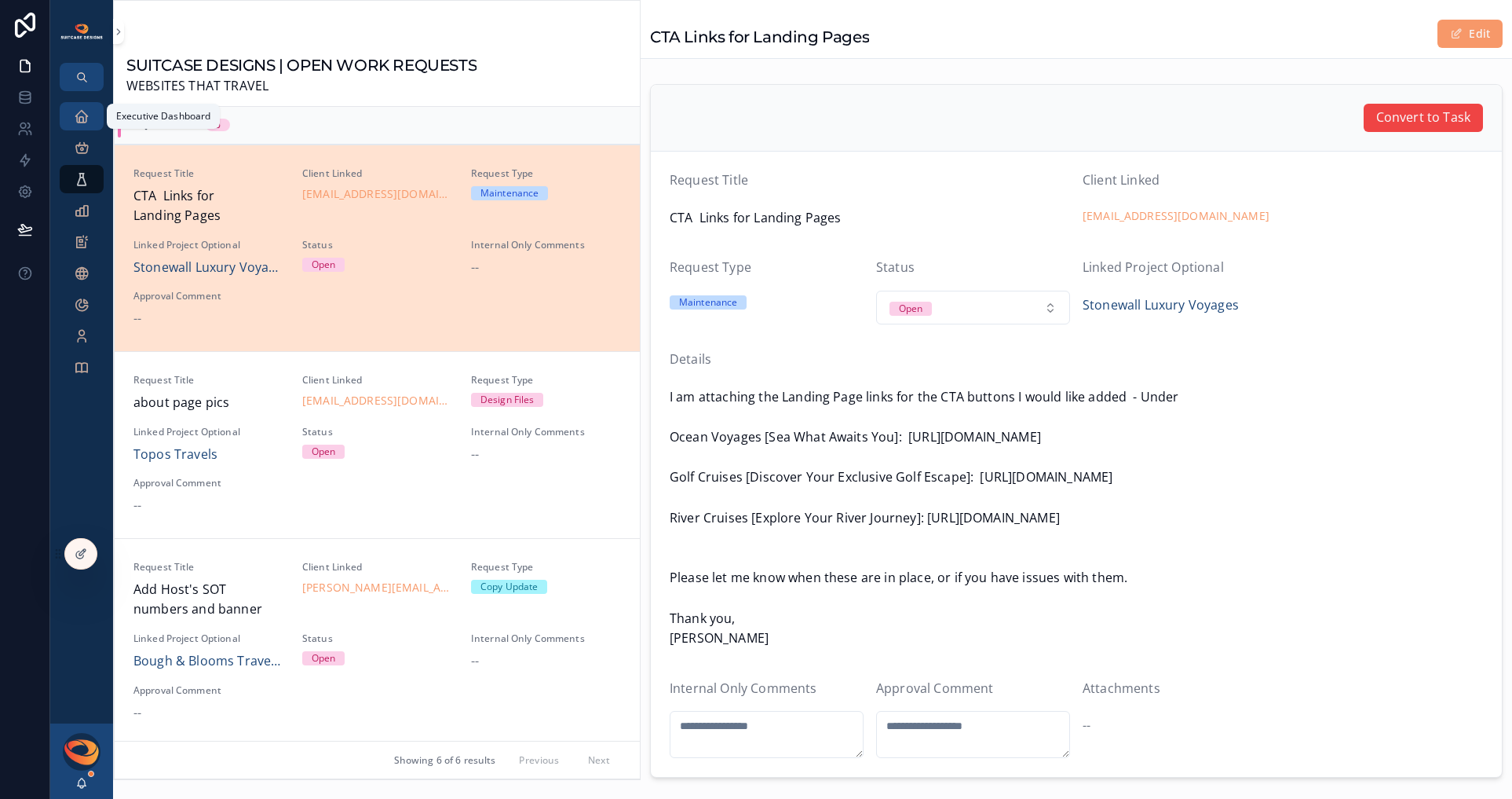
click at [83, 119] on icon "scrollable content" at bounding box center [82, 116] width 15 height 15
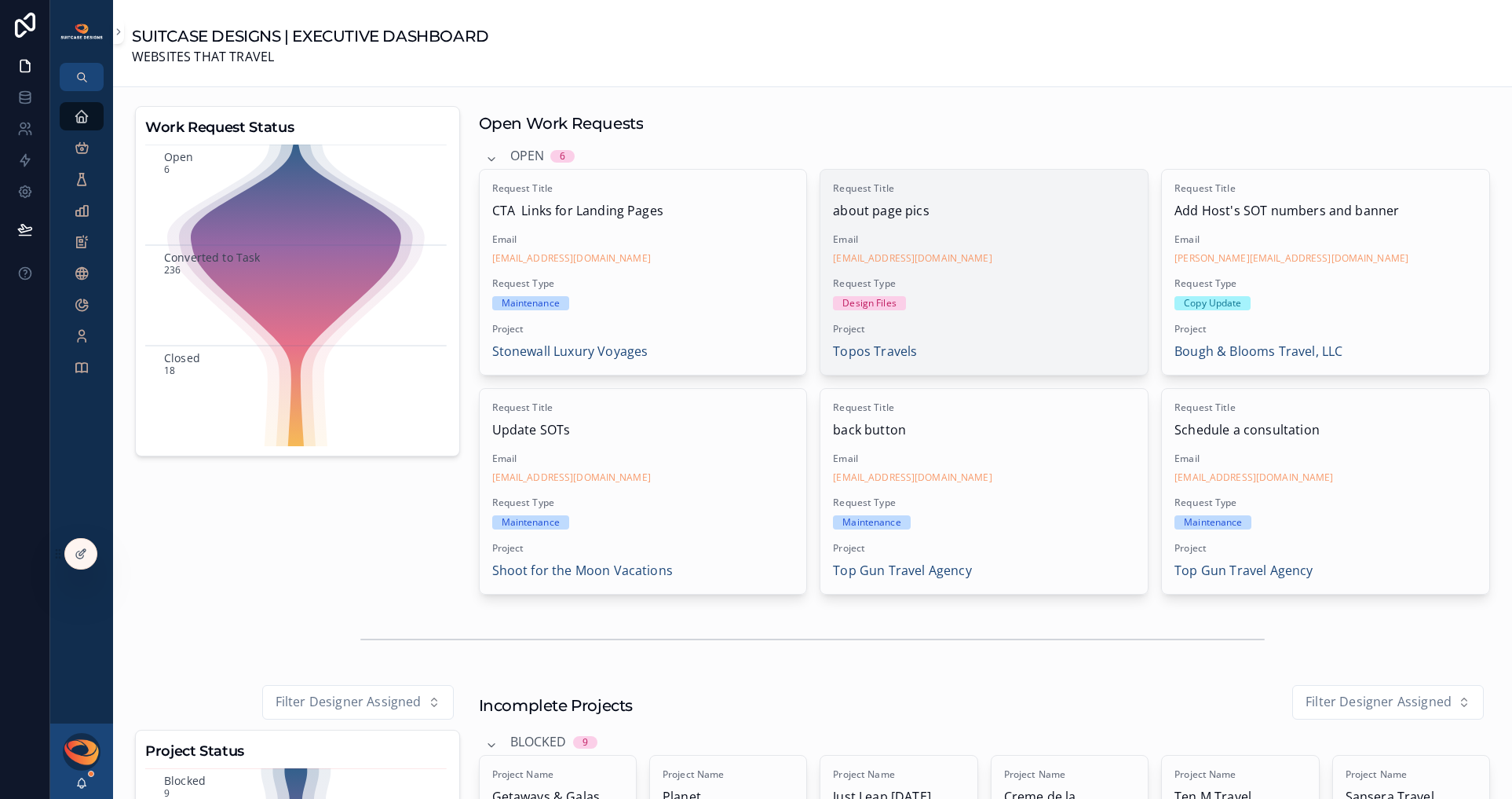
click at [1012, 276] on div "Request Title about page pics Email [PERSON_NAME][EMAIL_ADDRESS][DOMAIN_NAME] R…" at bounding box center [984, 272] width 327 height 205
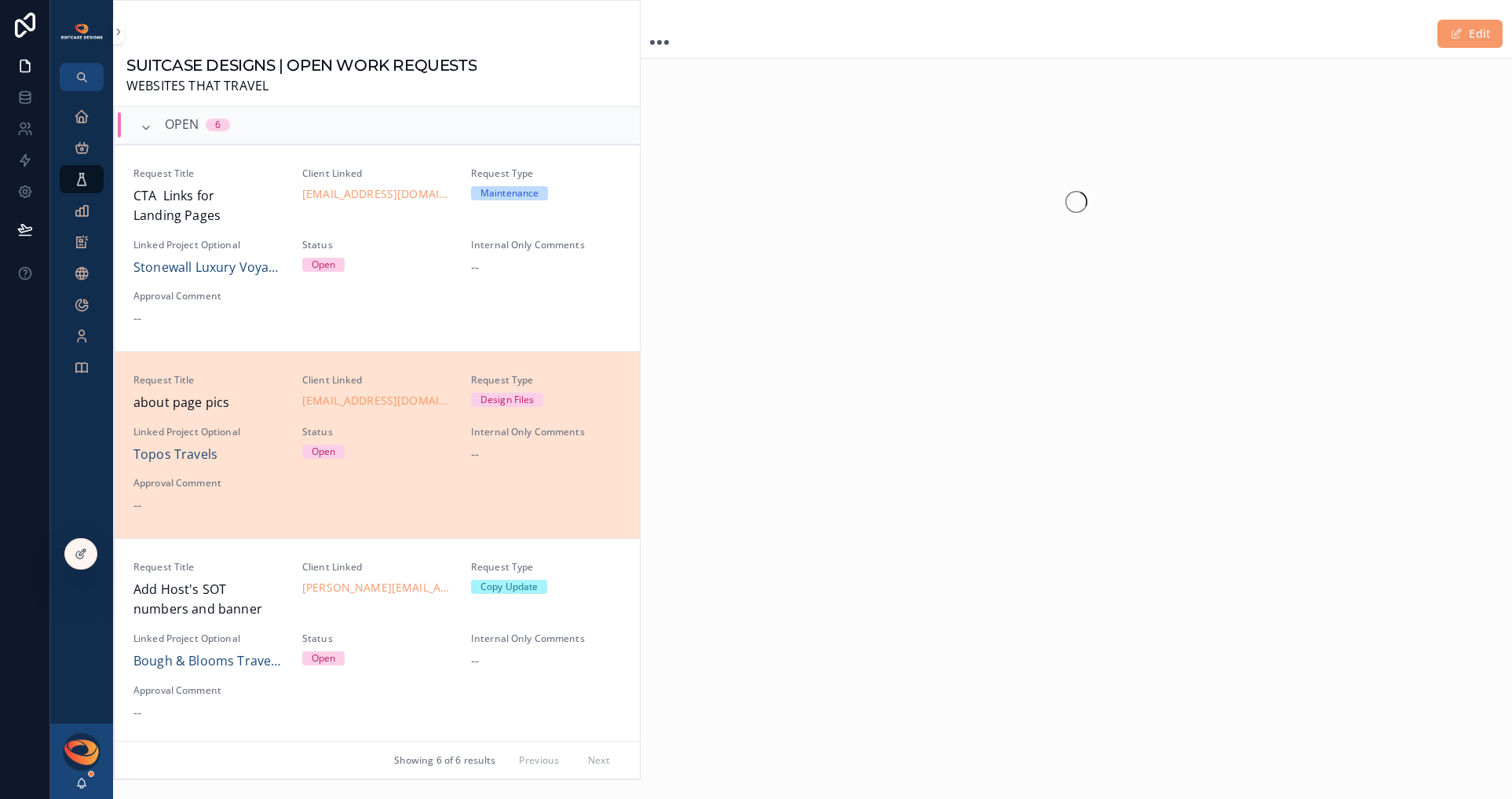
scroll to position [245, 0]
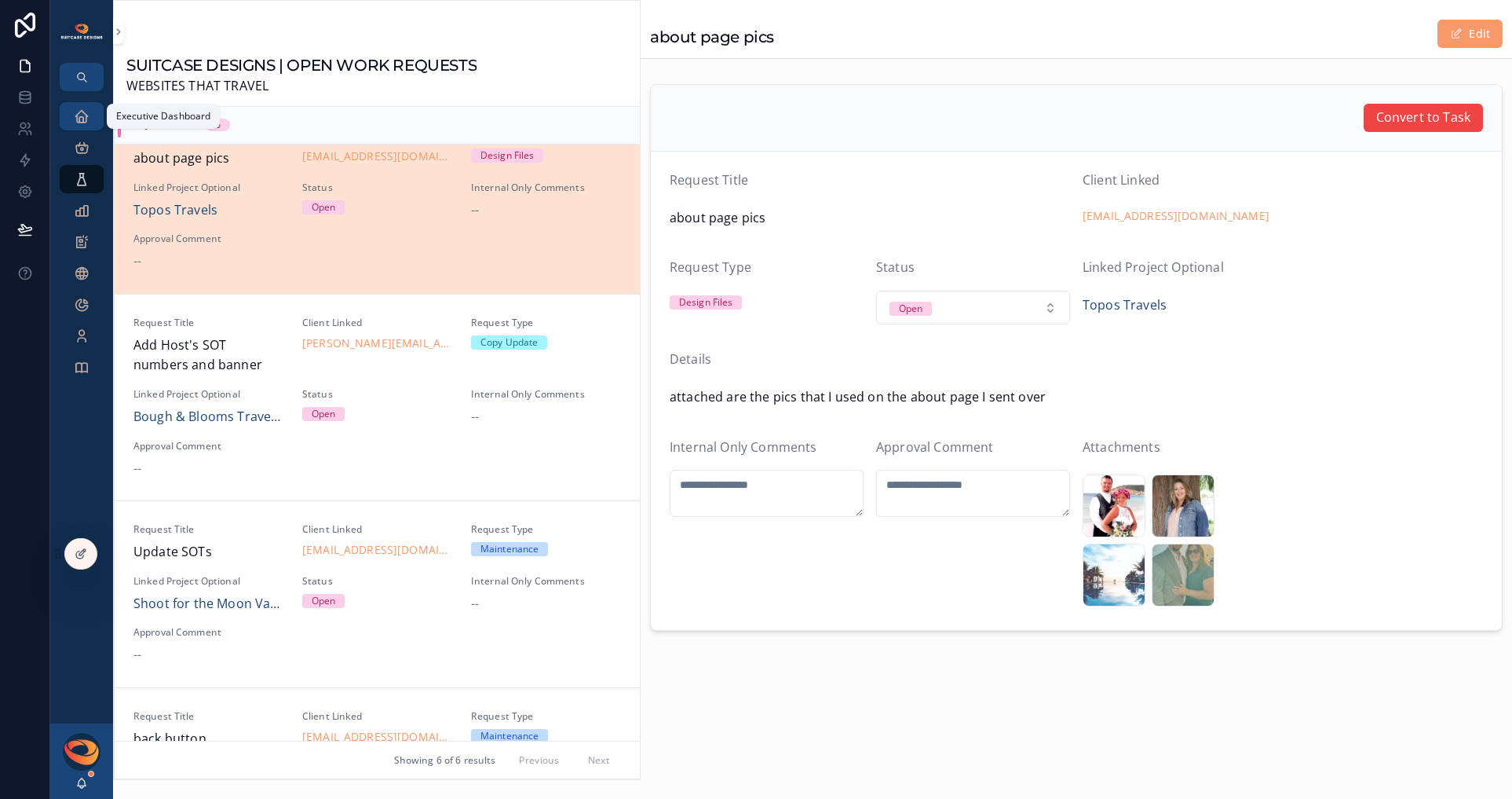
click at [67, 109] on link "Executive Dashboard" at bounding box center [81, 116] width 44 height 28
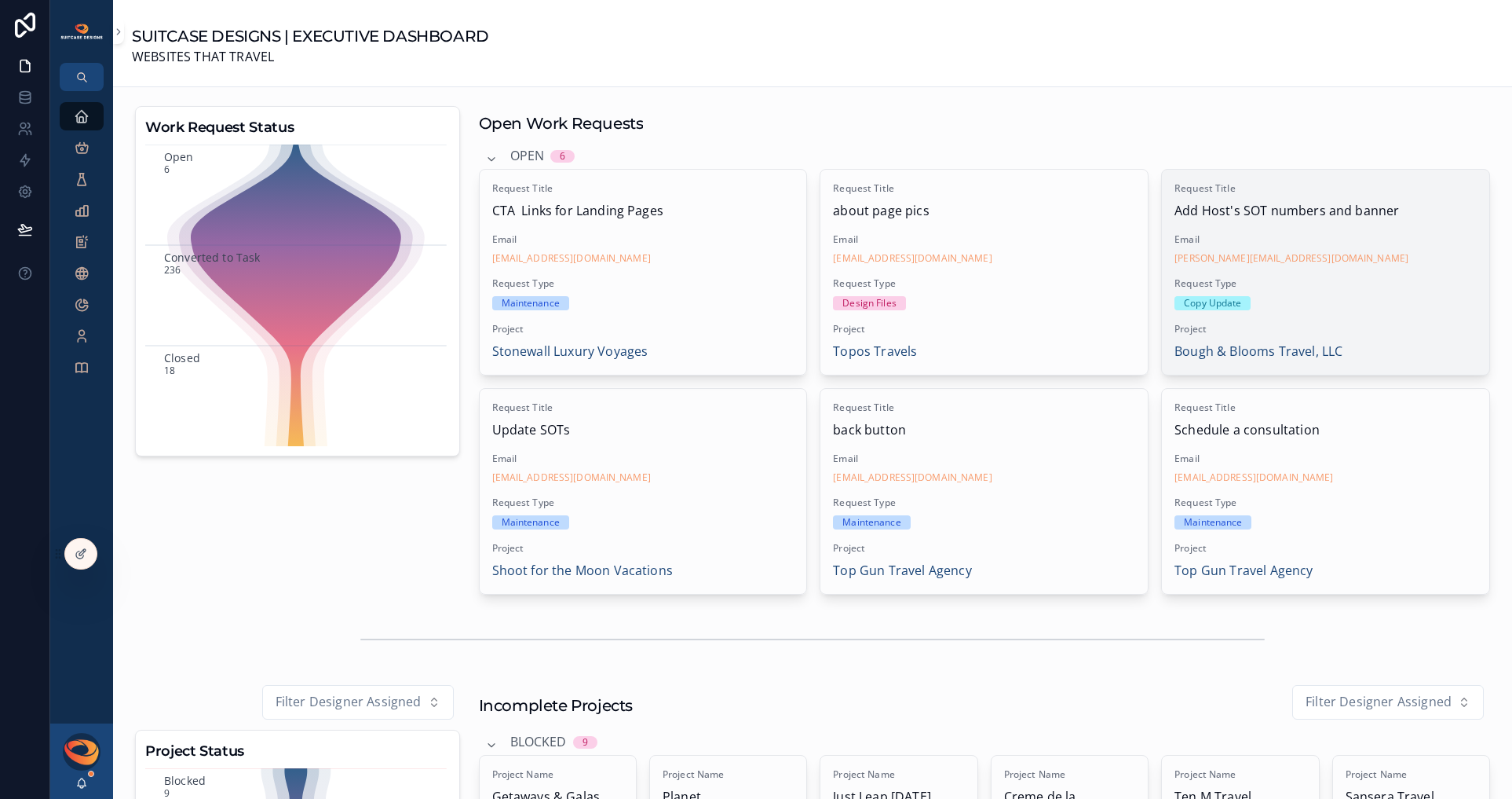
click at [1379, 300] on div "Copy Update" at bounding box center [1325, 303] width 302 height 14
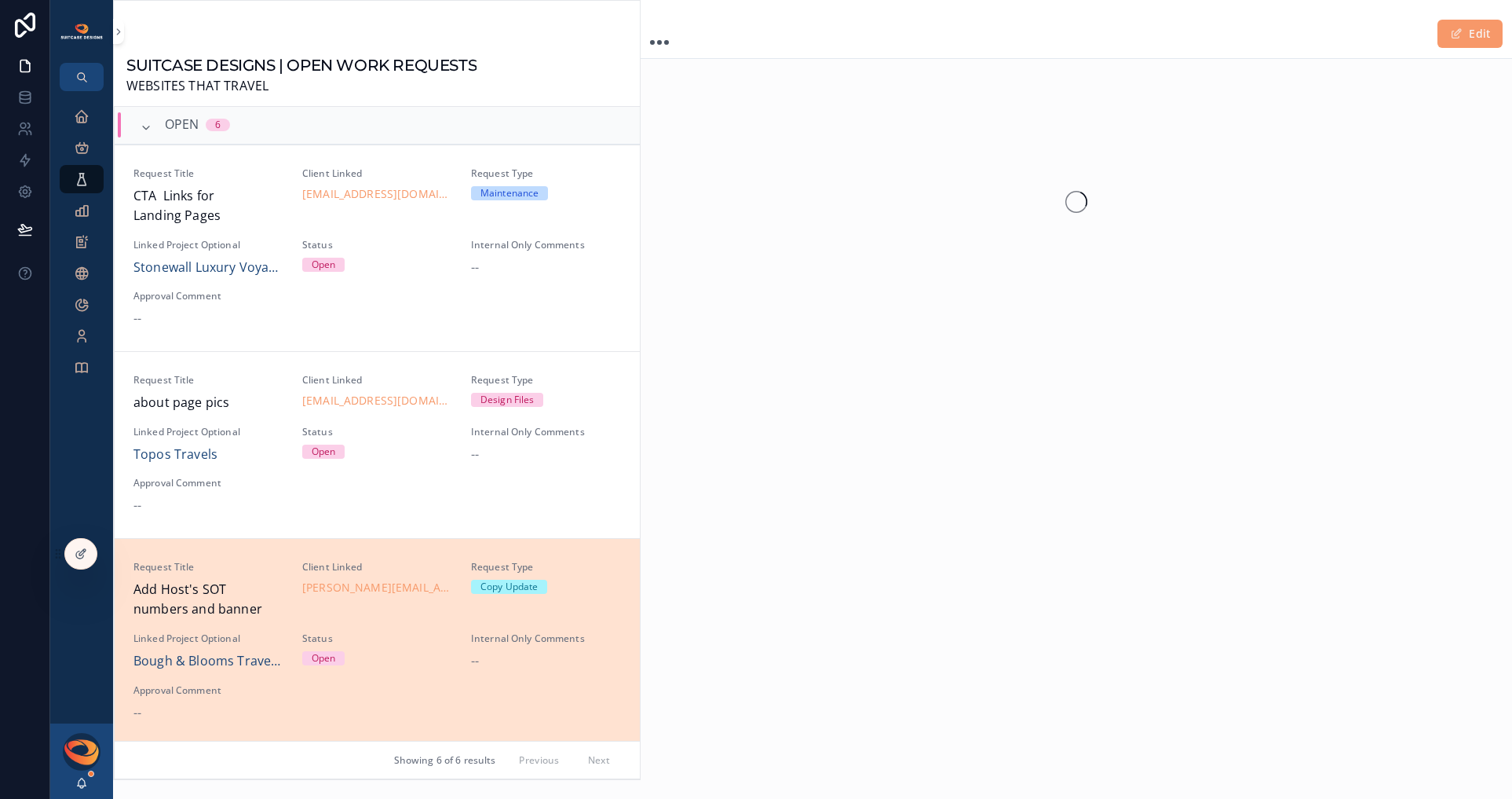
scroll to position [431, 0]
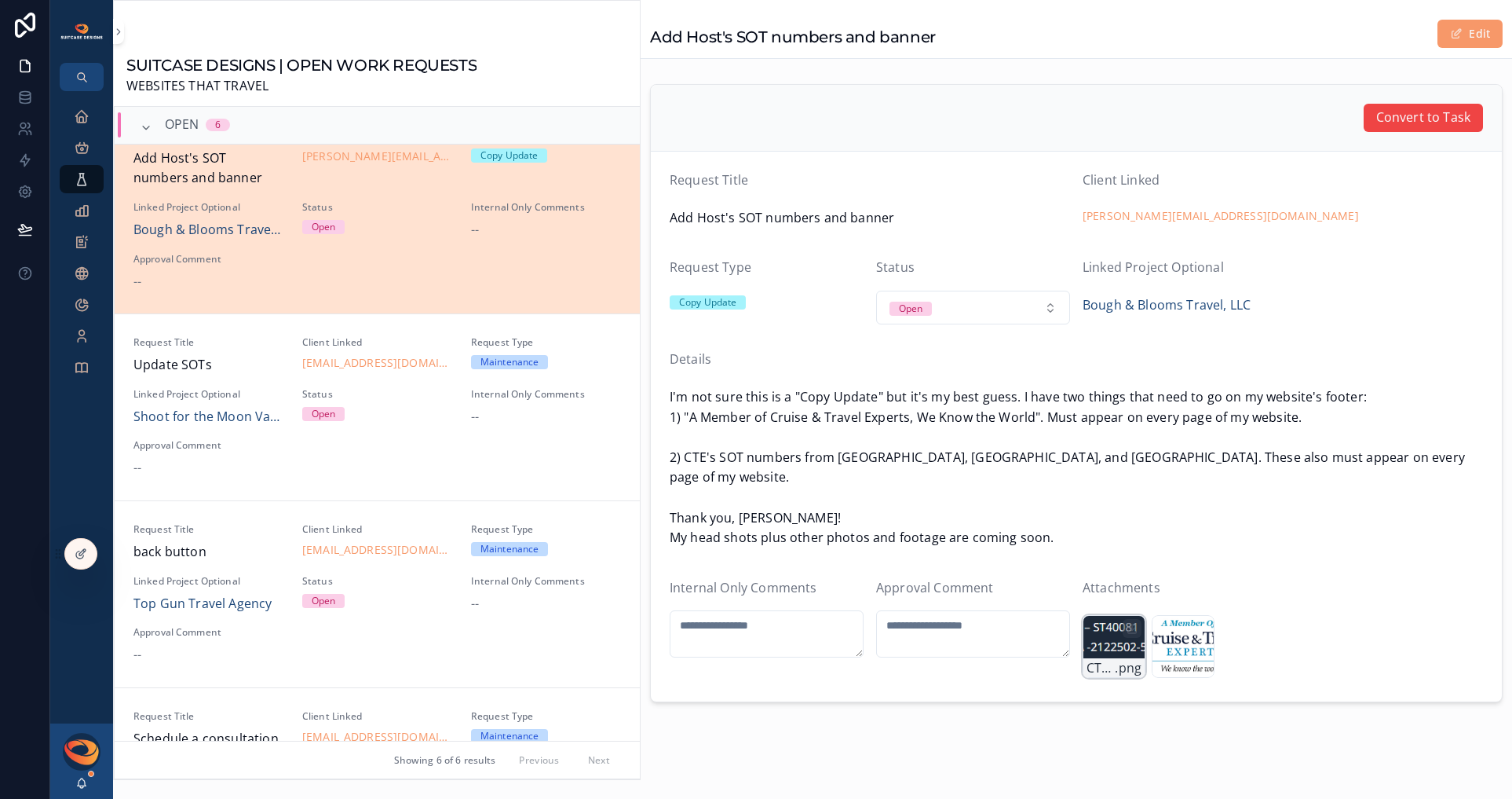
click at [1109, 623] on div "CTE-SOT-#s .png" at bounding box center [1114, 646] width 63 height 63
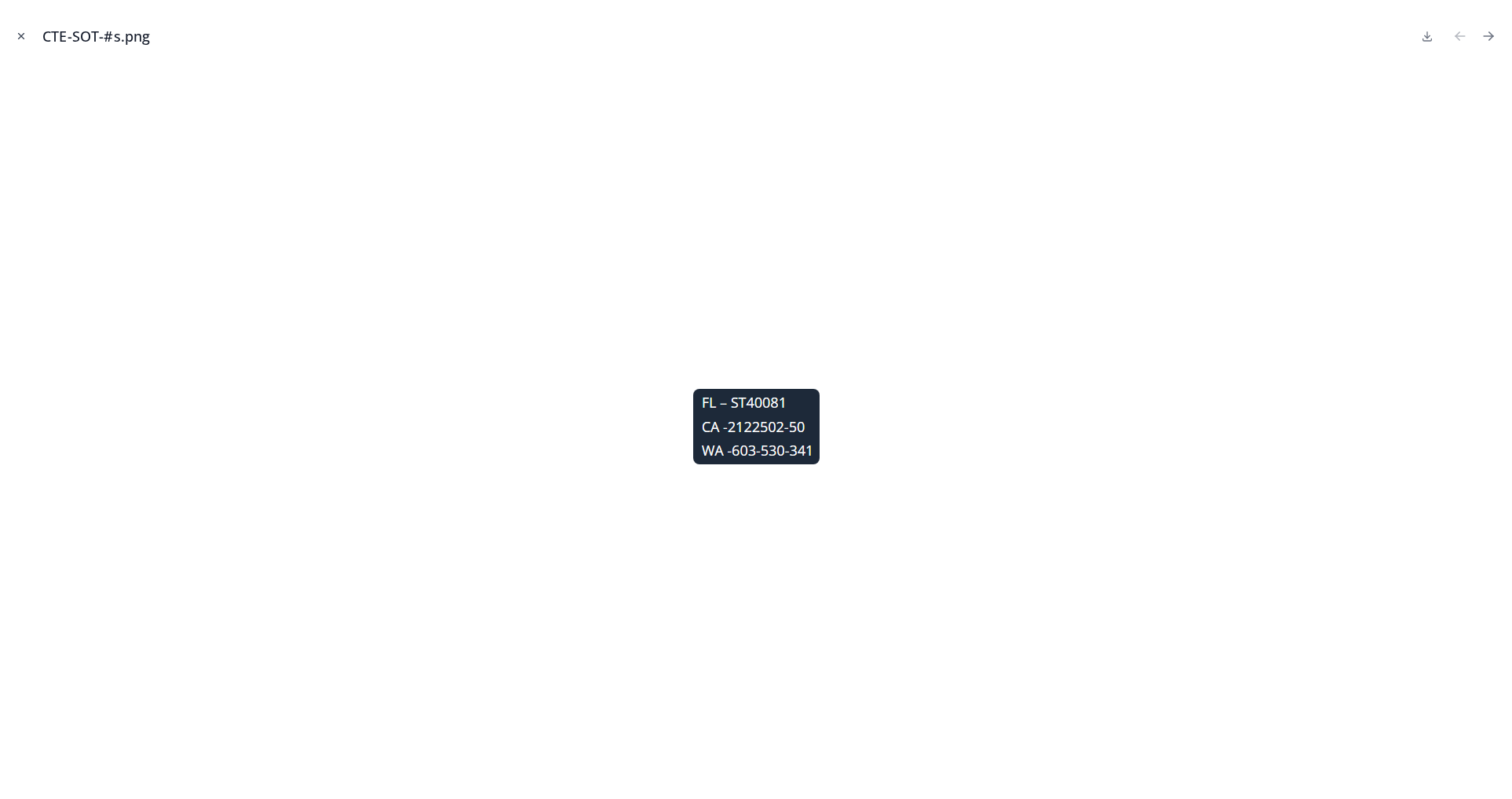
click at [22, 35] on icon "Close modal" at bounding box center [22, 36] width 5 height 5
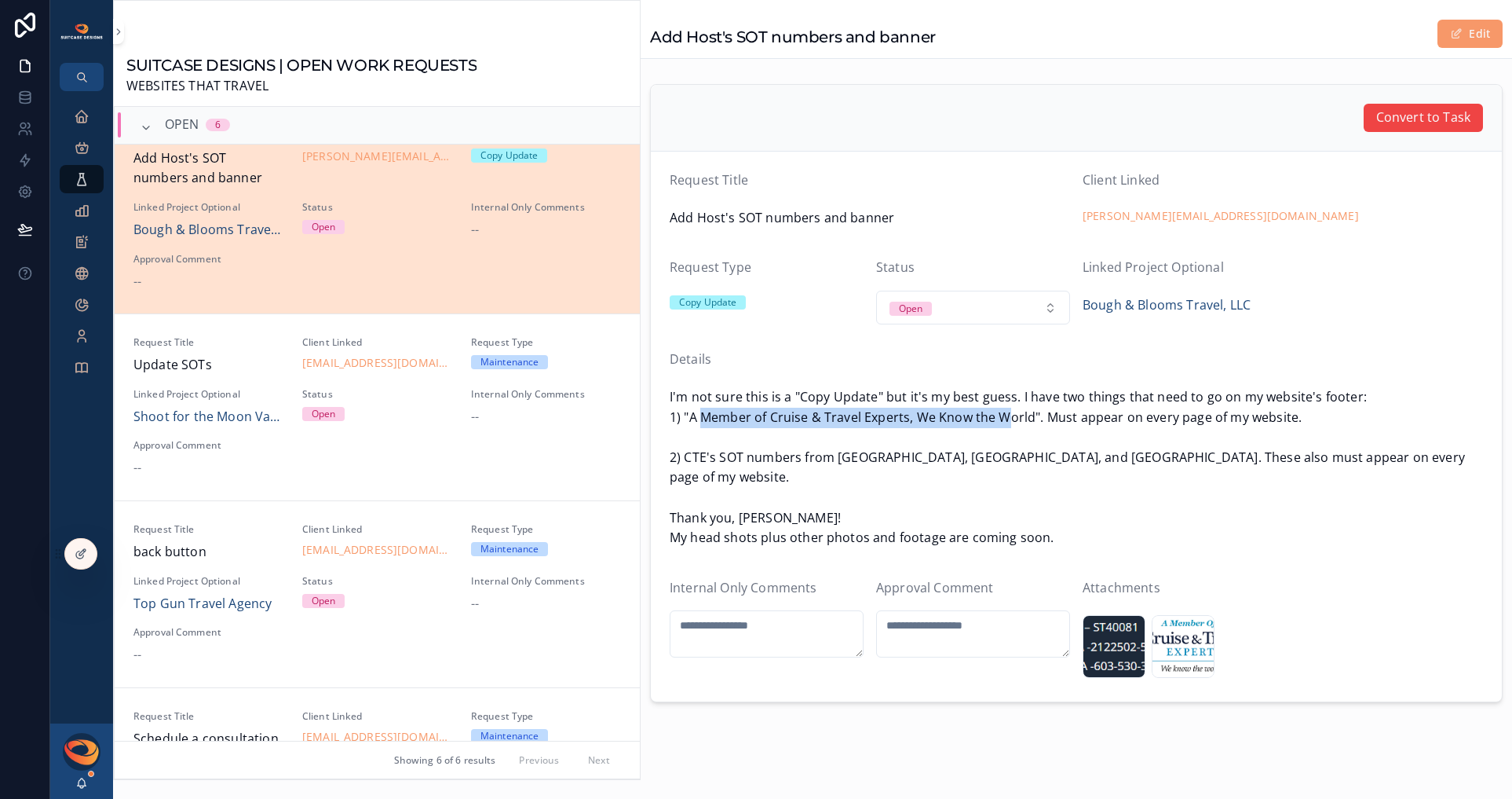
drag, startPoint x: 705, startPoint y: 419, endPoint x: 1055, endPoint y: 418, distance: 350.0
click at [1017, 418] on span "I'm not sure this is a "Copy Update" but it's my best guess. I have two things …" at bounding box center [1076, 468] width 813 height 161
click at [1055, 418] on span "I'm not sure this is a "Copy Update" but it's my best guess. I have two things …" at bounding box center [1076, 468] width 813 height 161
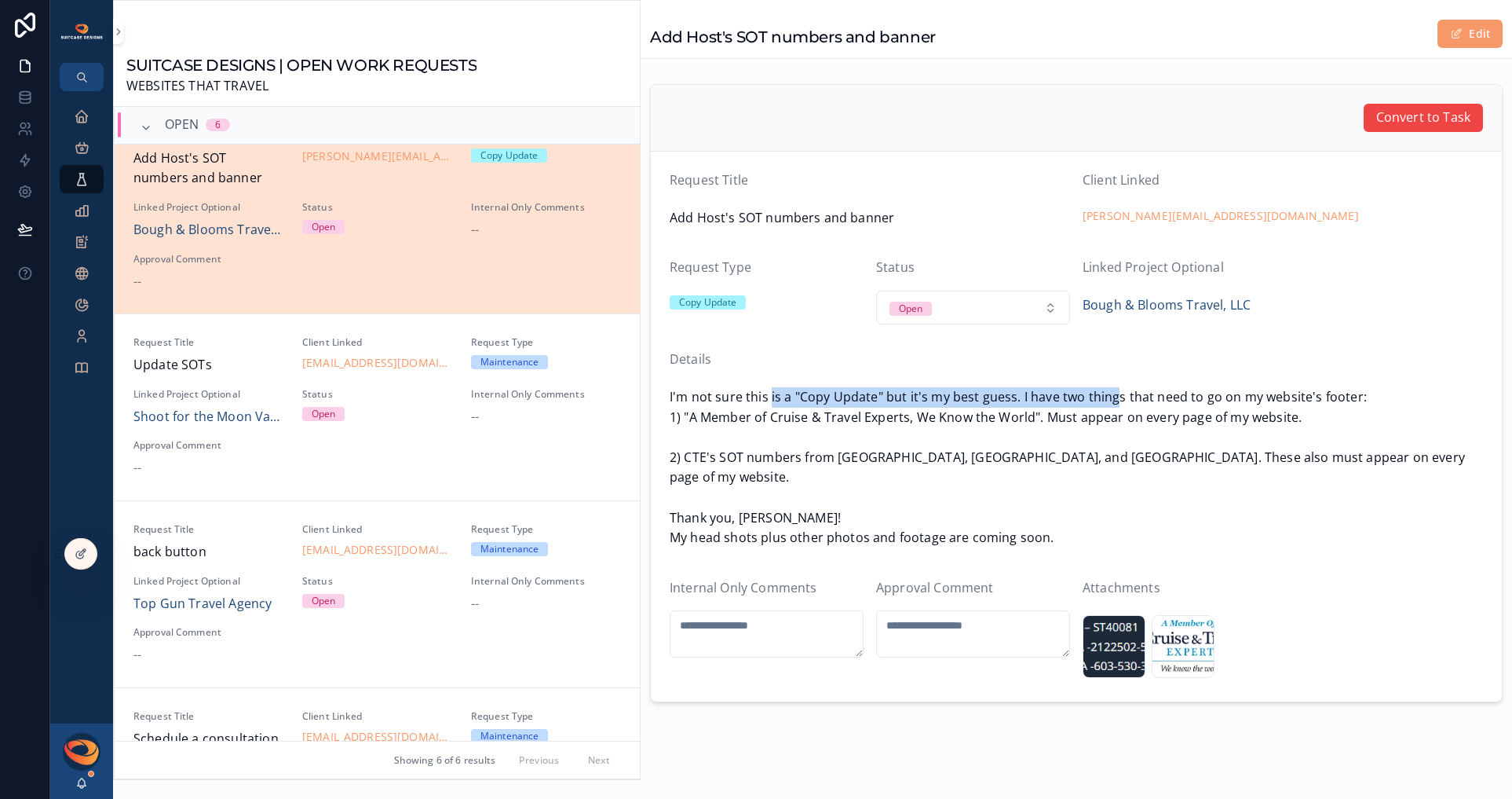
drag, startPoint x: 792, startPoint y: 400, endPoint x: 1116, endPoint y: 401, distance: 324.0
click at [1116, 401] on span "I'm not sure this is a "Copy Update" but it's my best guess. I have two things …" at bounding box center [1076, 468] width 813 height 161
drag, startPoint x: 1034, startPoint y: 406, endPoint x: 1237, endPoint y: 404, distance: 203.0
click at [1224, 404] on span "I'm not sure this is a "Copy Update" but it's my best guess. I have two things …" at bounding box center [1076, 468] width 813 height 161
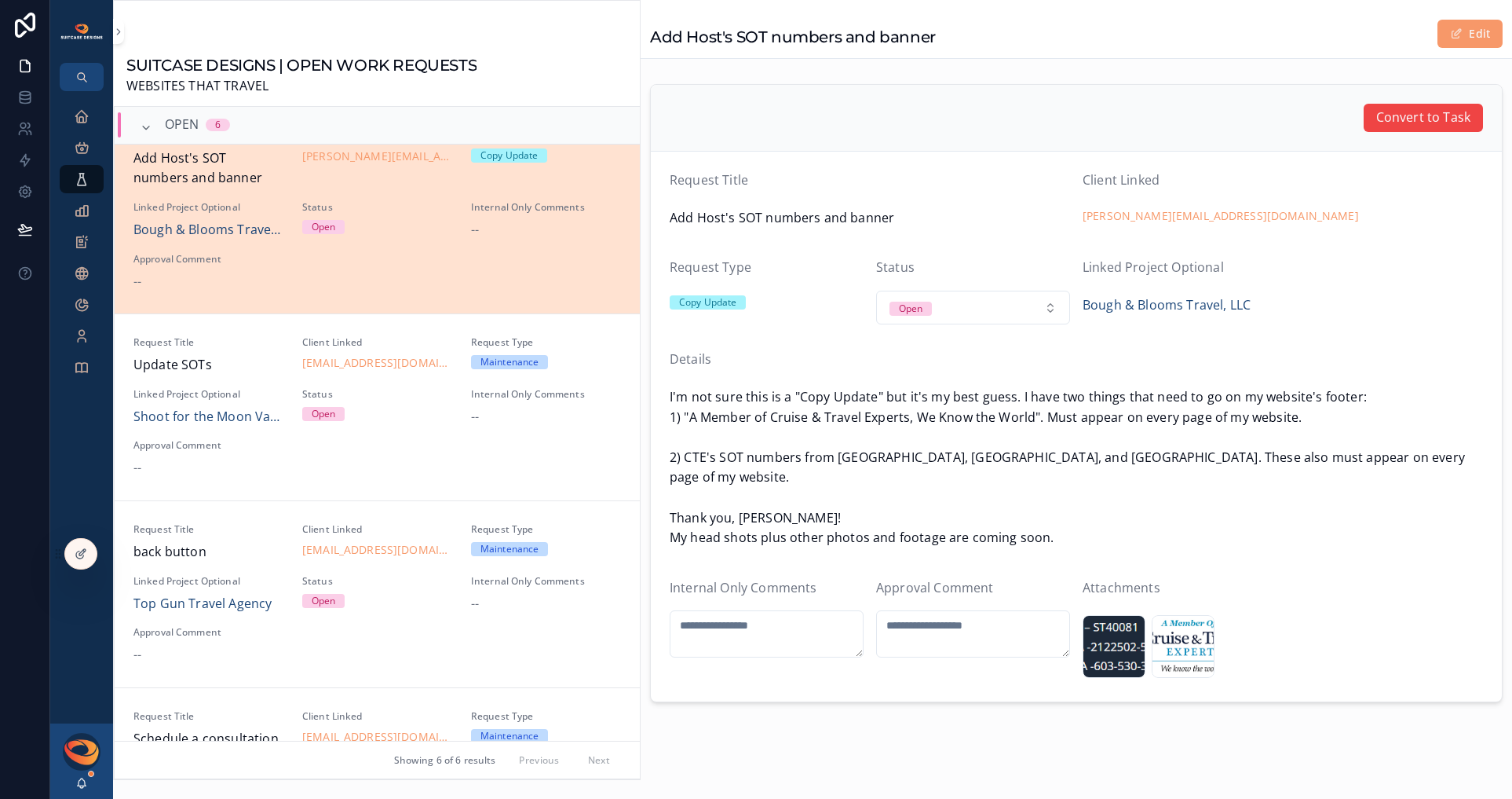
click at [1237, 404] on span "I'm not sure this is a "Copy Update" but it's my best guess. I have two things …" at bounding box center [1076, 468] width 813 height 161
click at [1178, 617] on div "Member-Logo_website .jpg" at bounding box center [1182, 646] width 63 height 63
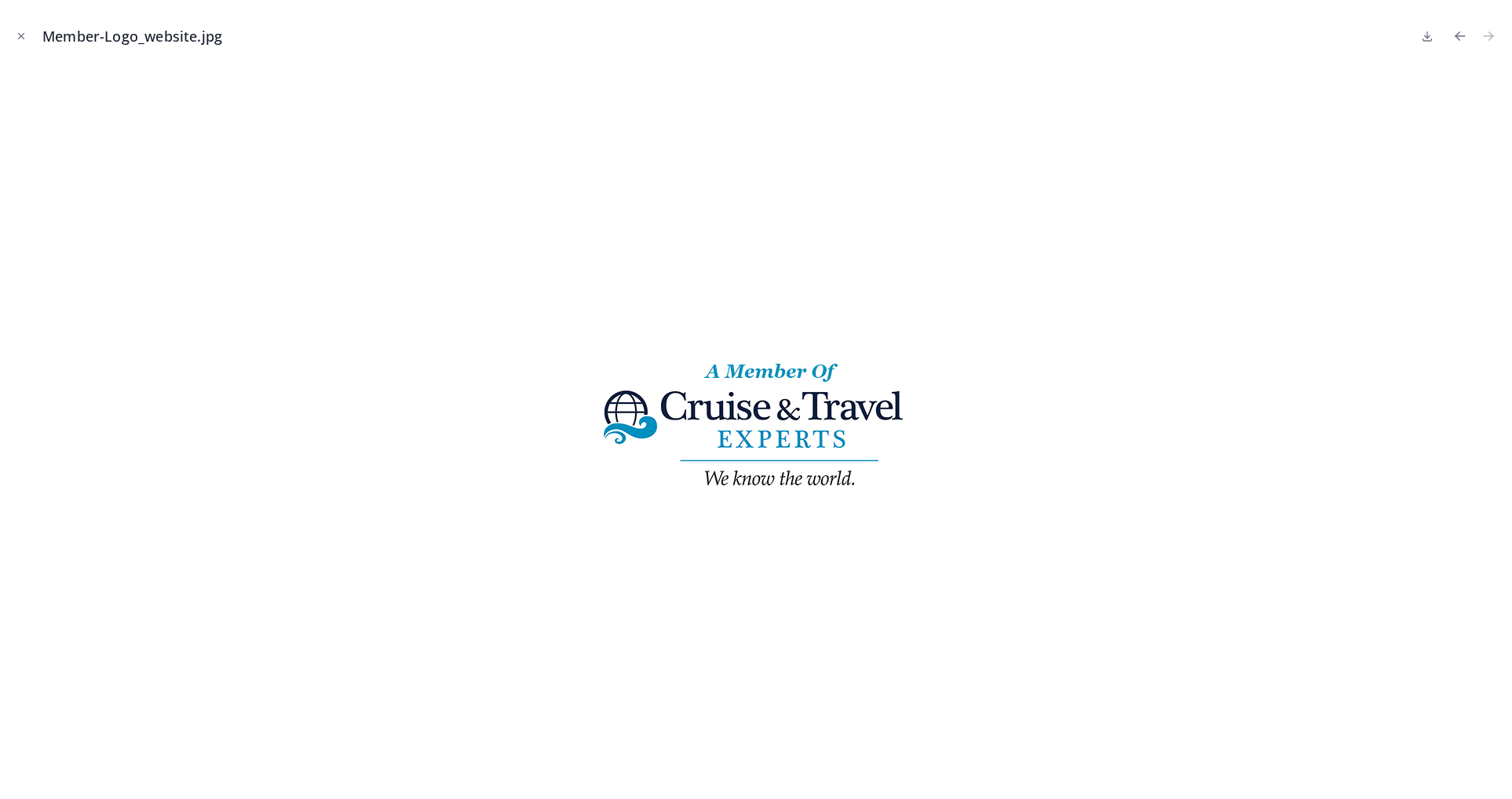
click at [17, 31] on icon "Close modal" at bounding box center [21, 36] width 11 height 11
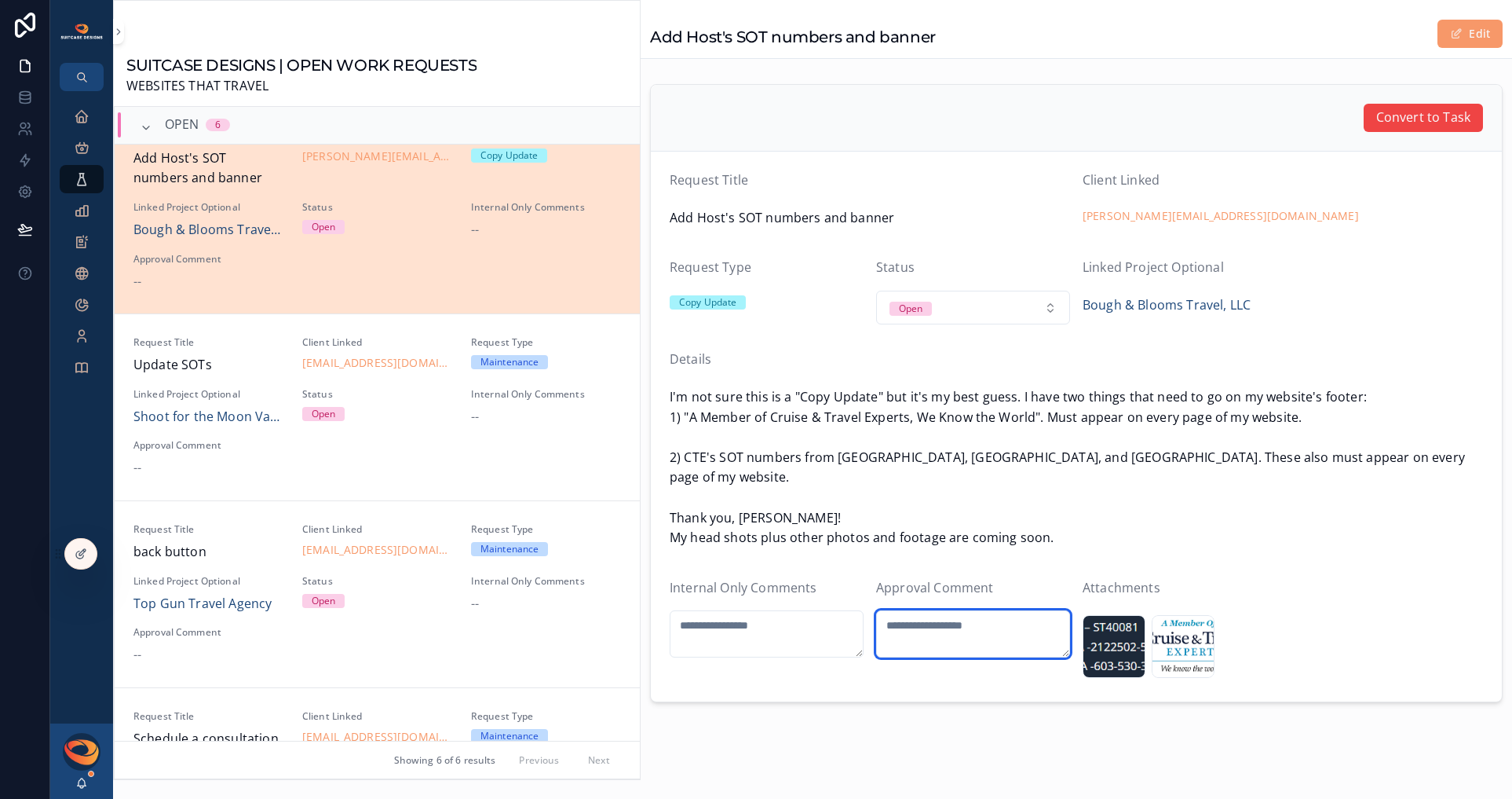
click at [936, 613] on textarea "scrollable content" at bounding box center [972, 634] width 194 height 47
click at [1162, 628] on div "Member-Logo_website .jpg" at bounding box center [1182, 646] width 63 height 63
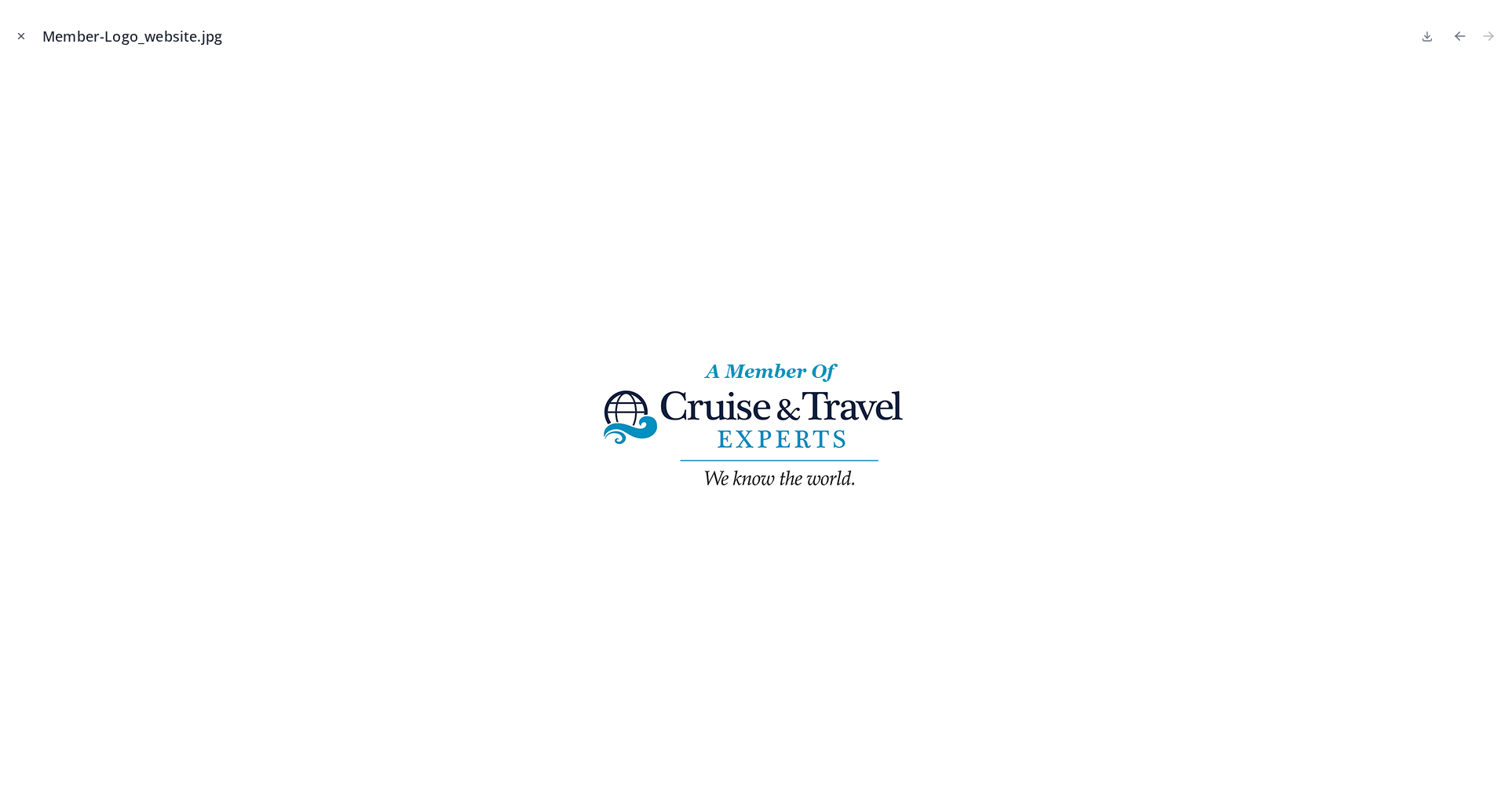
click at [23, 38] on icon "Close modal" at bounding box center [21, 36] width 11 height 11
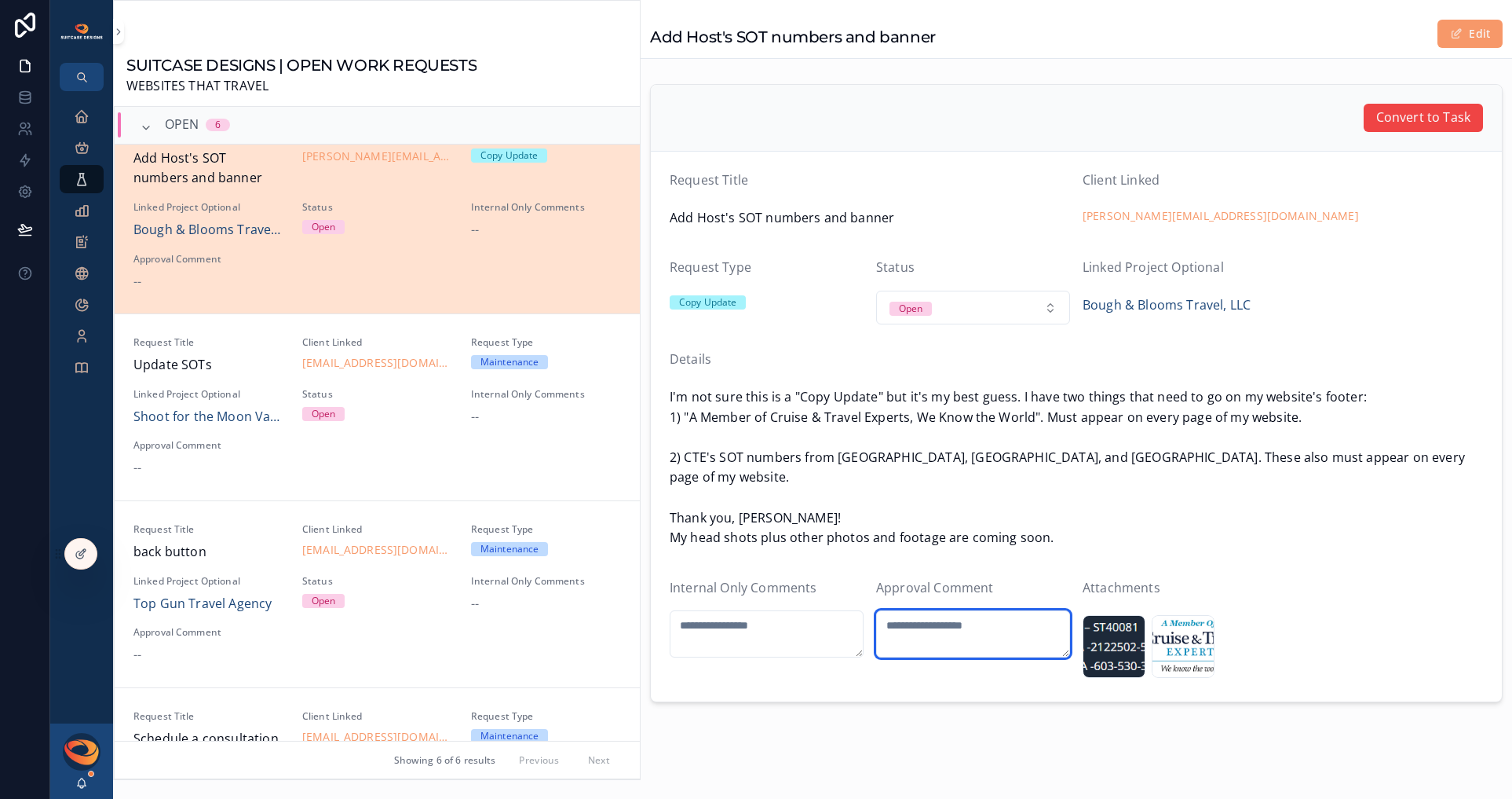
click at [904, 613] on textarea "scrollable content" at bounding box center [972, 634] width 194 height 47
type textarea "**********"
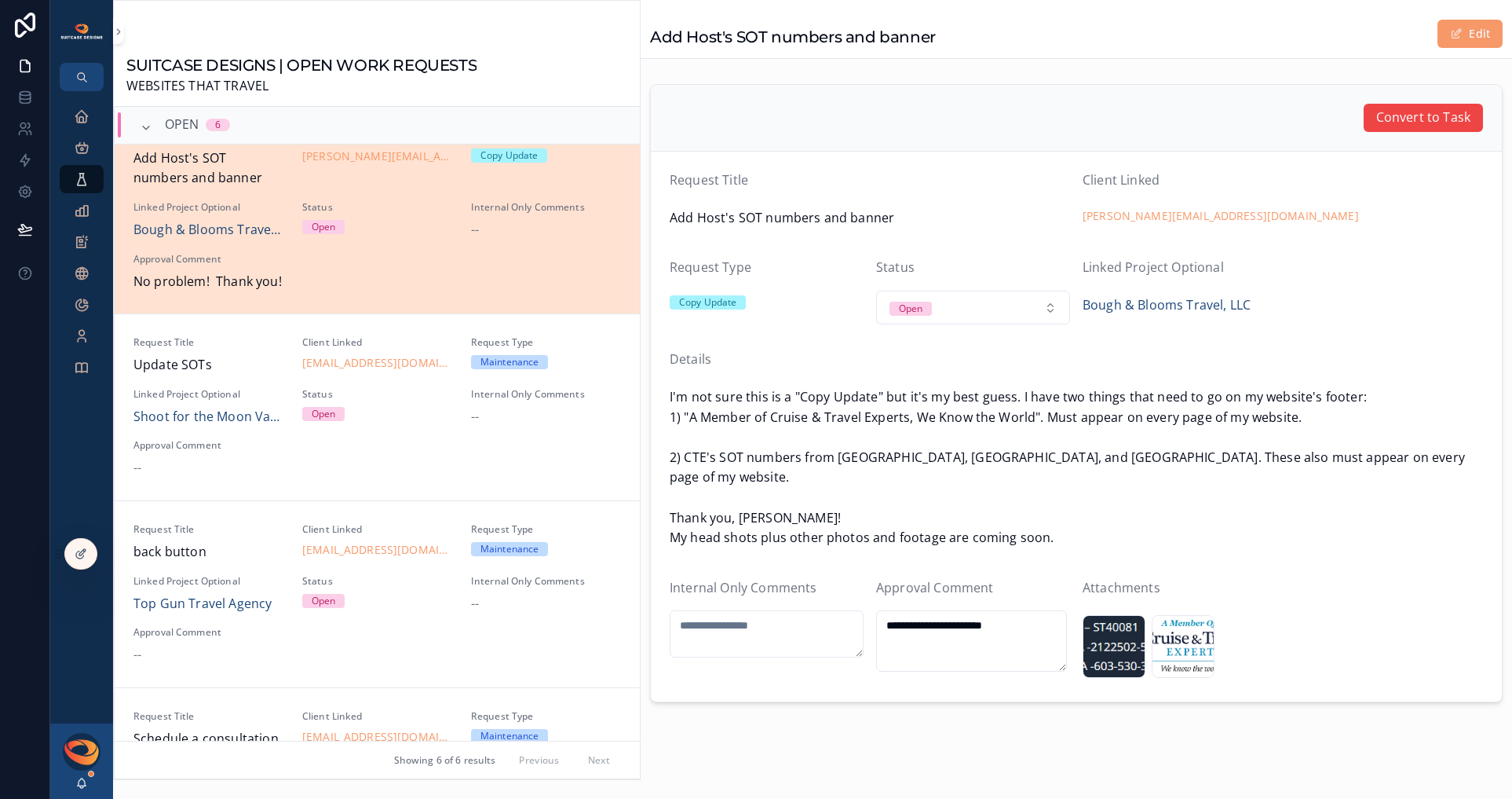
click at [799, 419] on span "I'm not sure this is a "Copy Update" but it's my best guess. I have two things …" at bounding box center [1076, 468] width 813 height 161
click at [89, 121] on icon "scrollable content" at bounding box center [82, 116] width 15 height 15
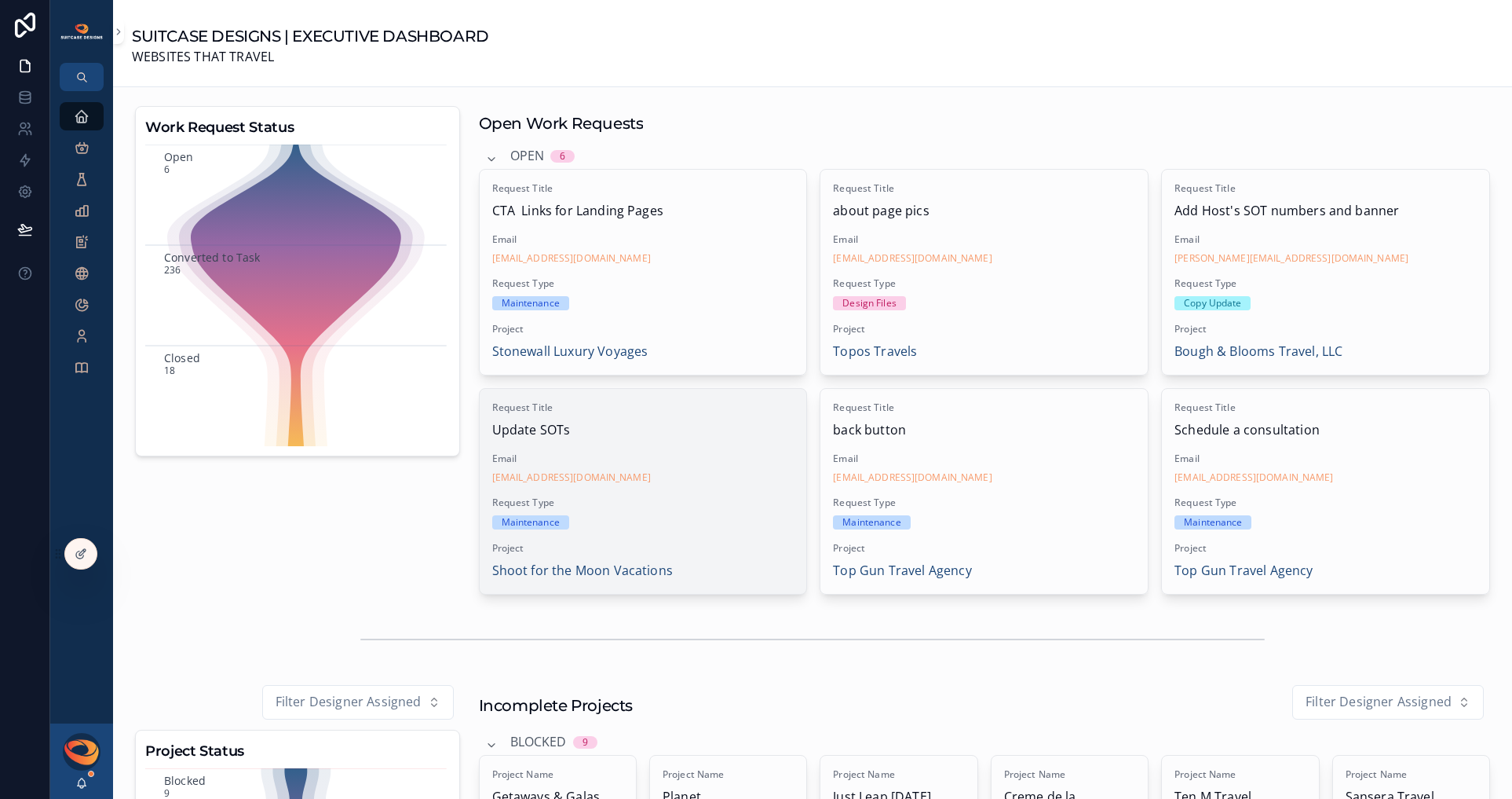
click at [725, 496] on div "Request Title Update SOTs Email [EMAIL_ADDRESS][DOMAIN_NAME] Request Type Maint…" at bounding box center [643, 492] width 327 height 205
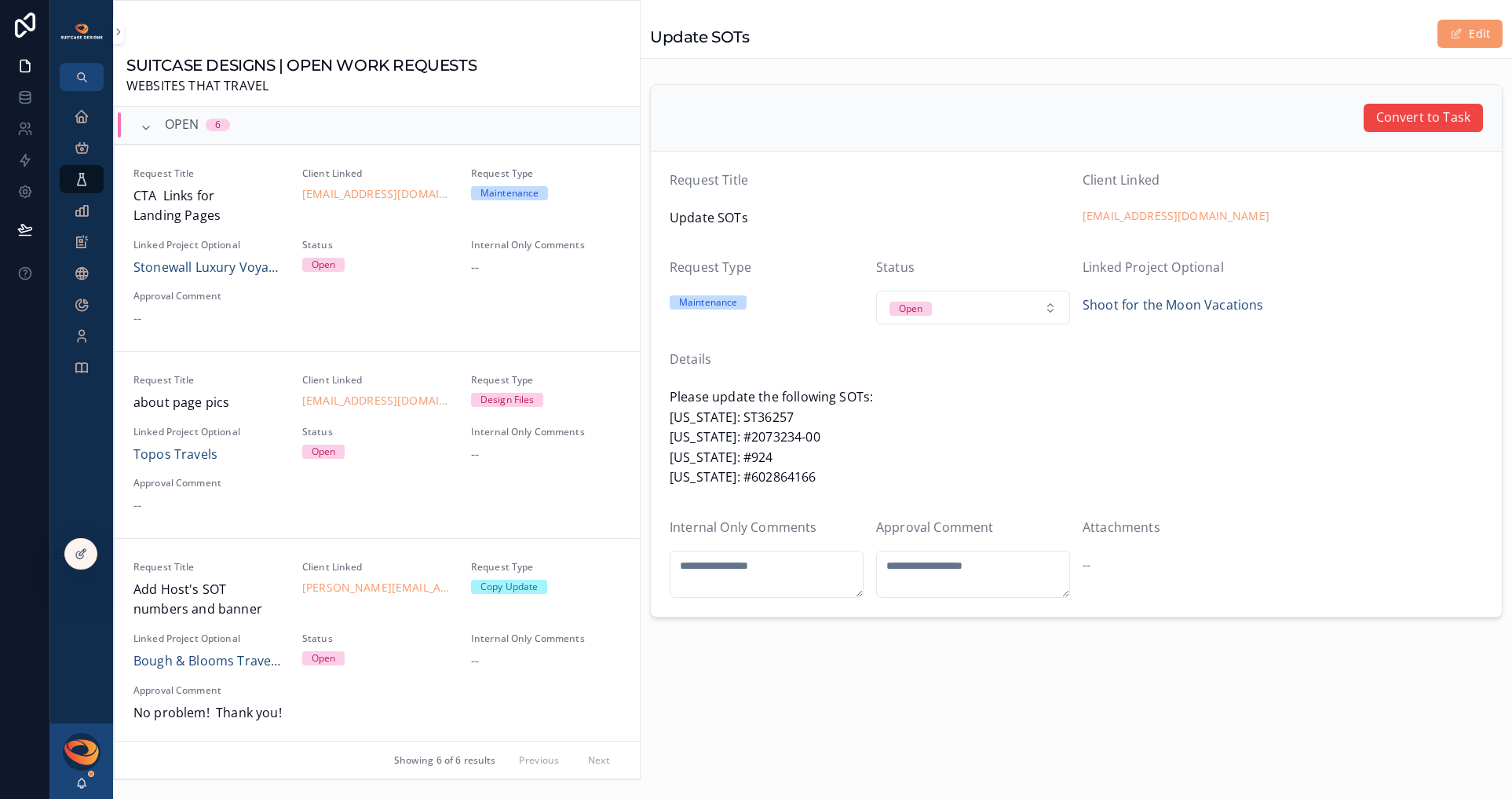
scroll to position [585, 0]
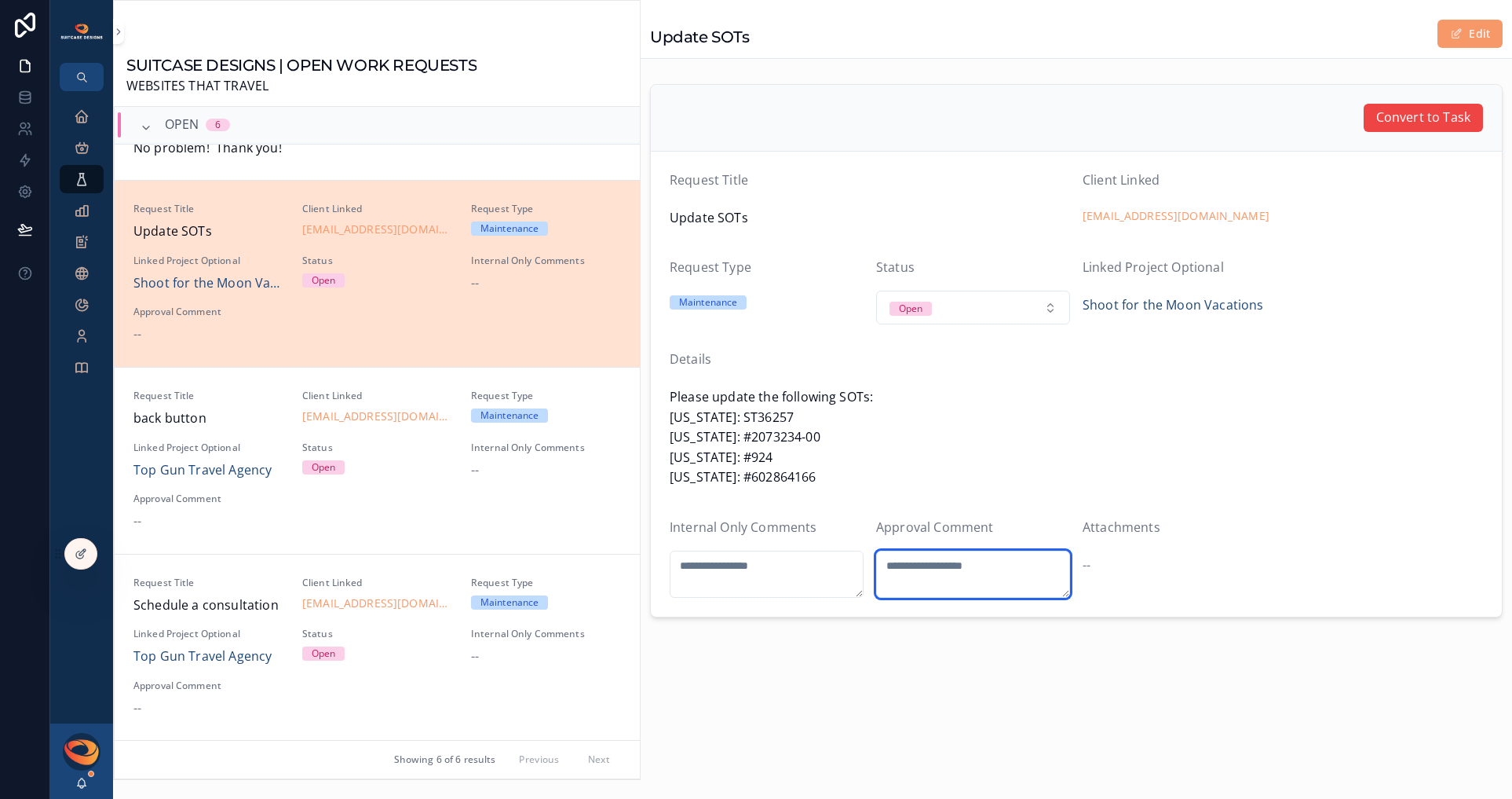
click at [919, 572] on textarea "scrollable content" at bounding box center [972, 574] width 194 height 47
type textarea "**********"
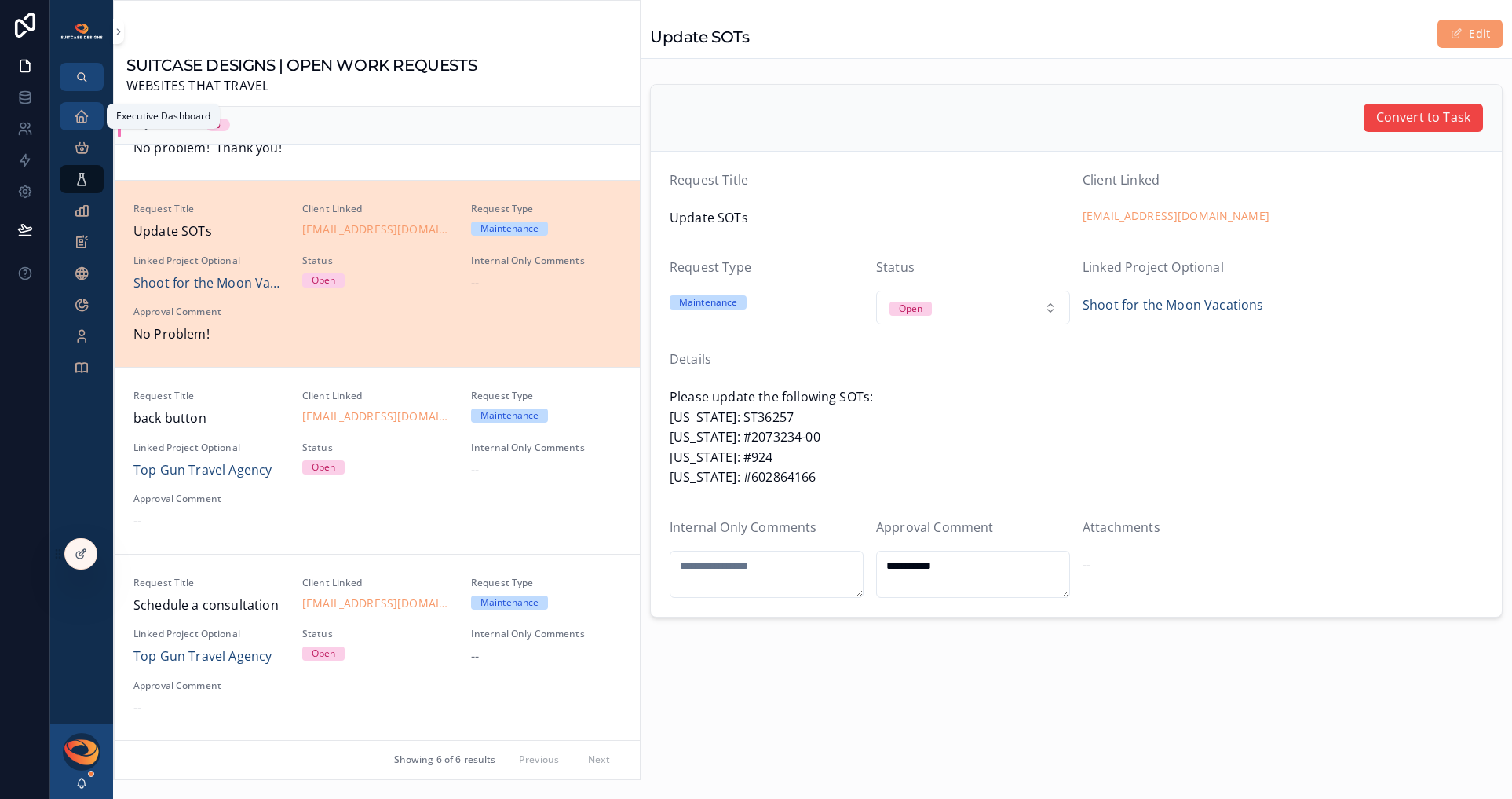
click at [84, 115] on icon "scrollable content" at bounding box center [82, 116] width 15 height 15
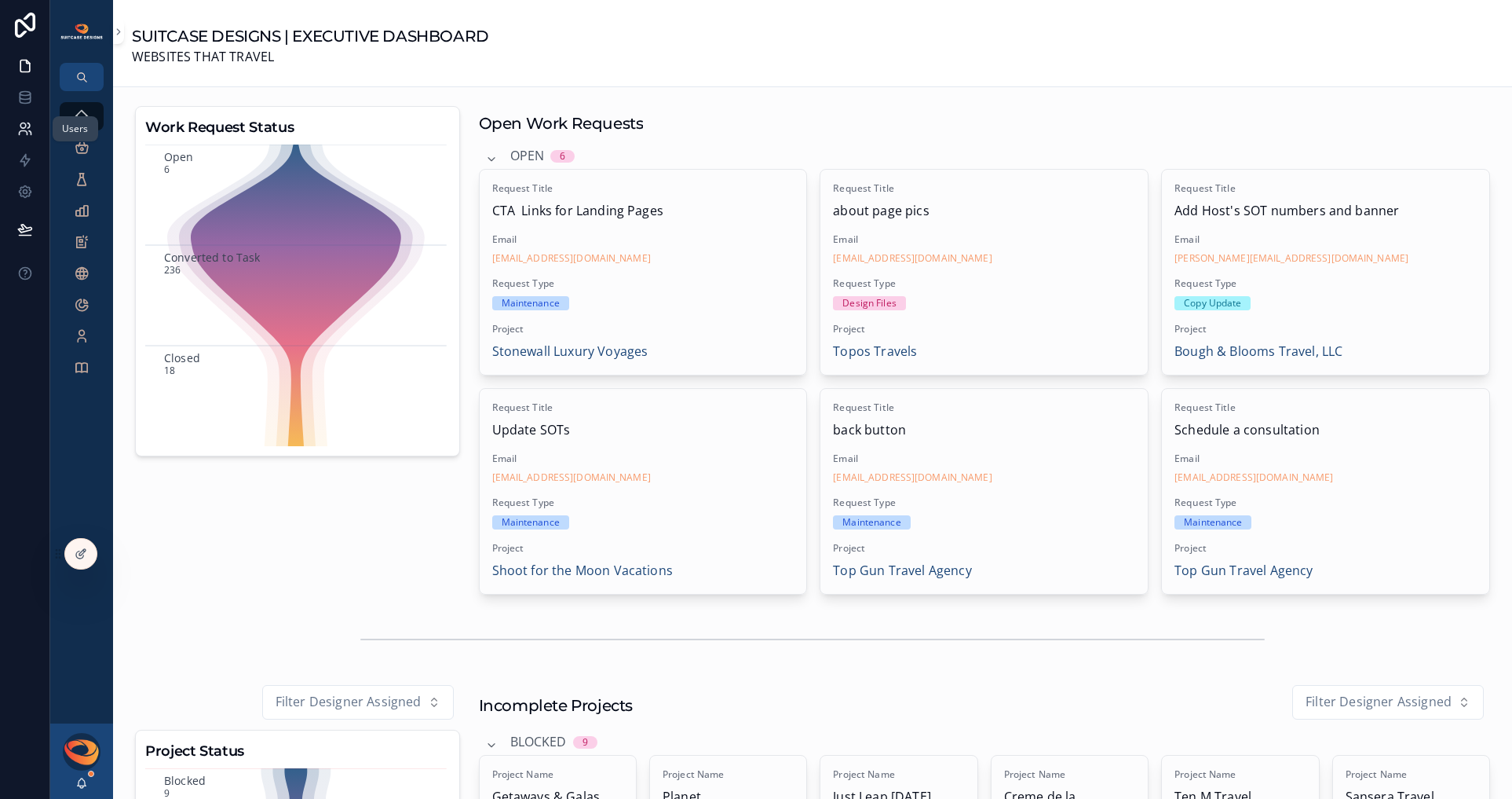
click at [22, 123] on icon at bounding box center [25, 129] width 15 height 15
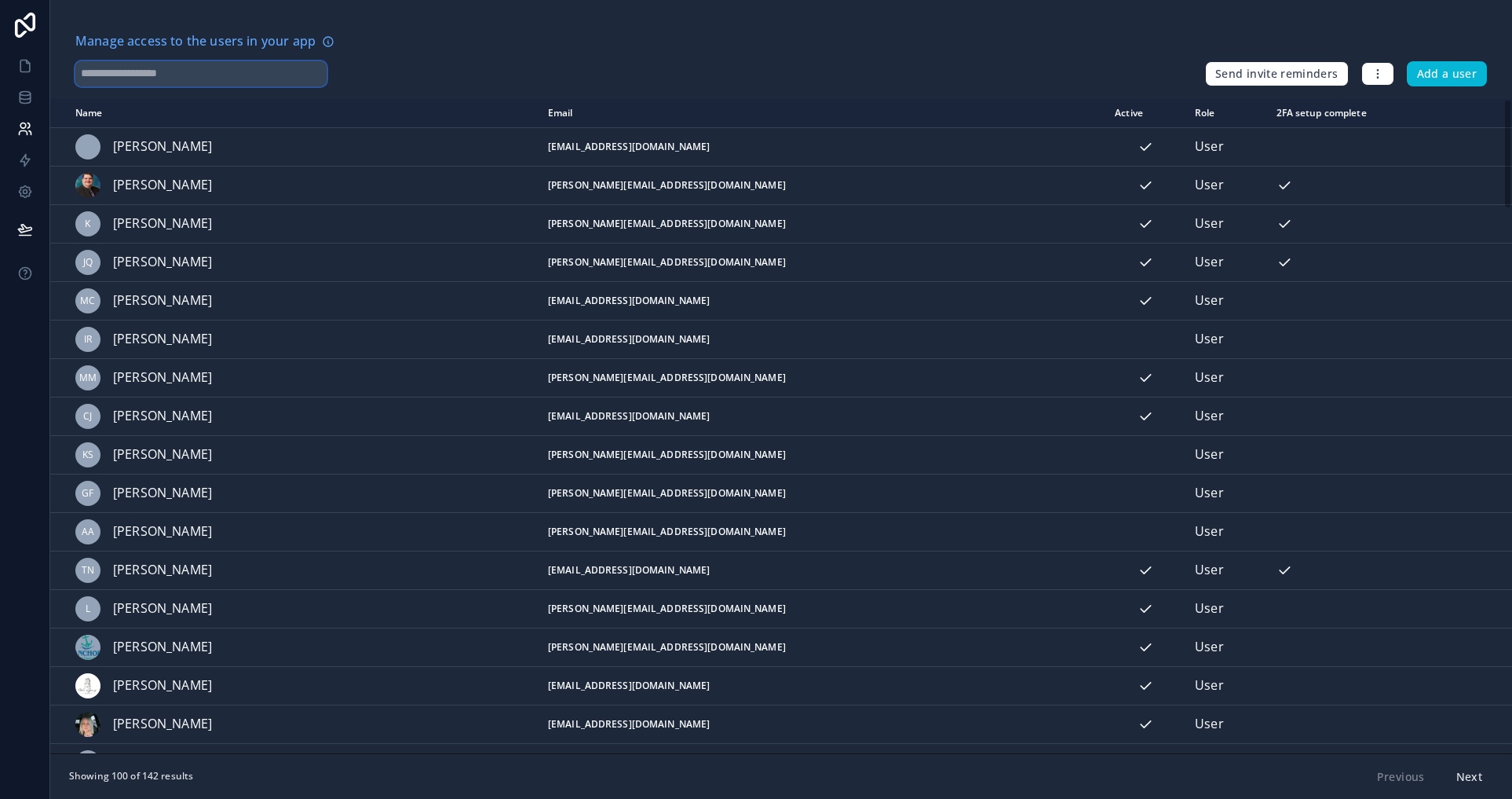
click at [132, 68] on input "text" at bounding box center [201, 73] width 251 height 25
type input "*********"
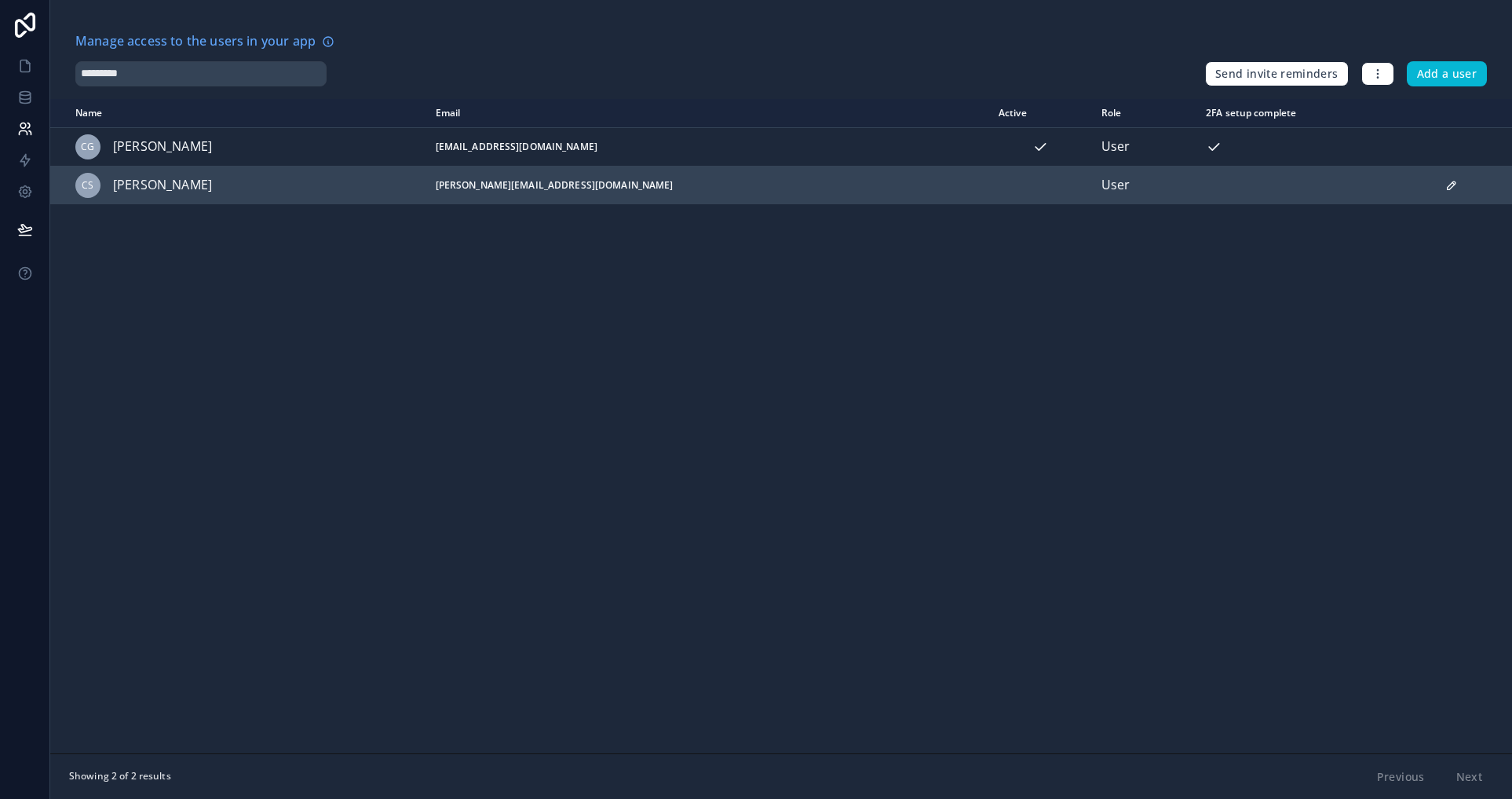
click at [1446, 189] on icon "scrollable content" at bounding box center [1452, 185] width 13 height 13
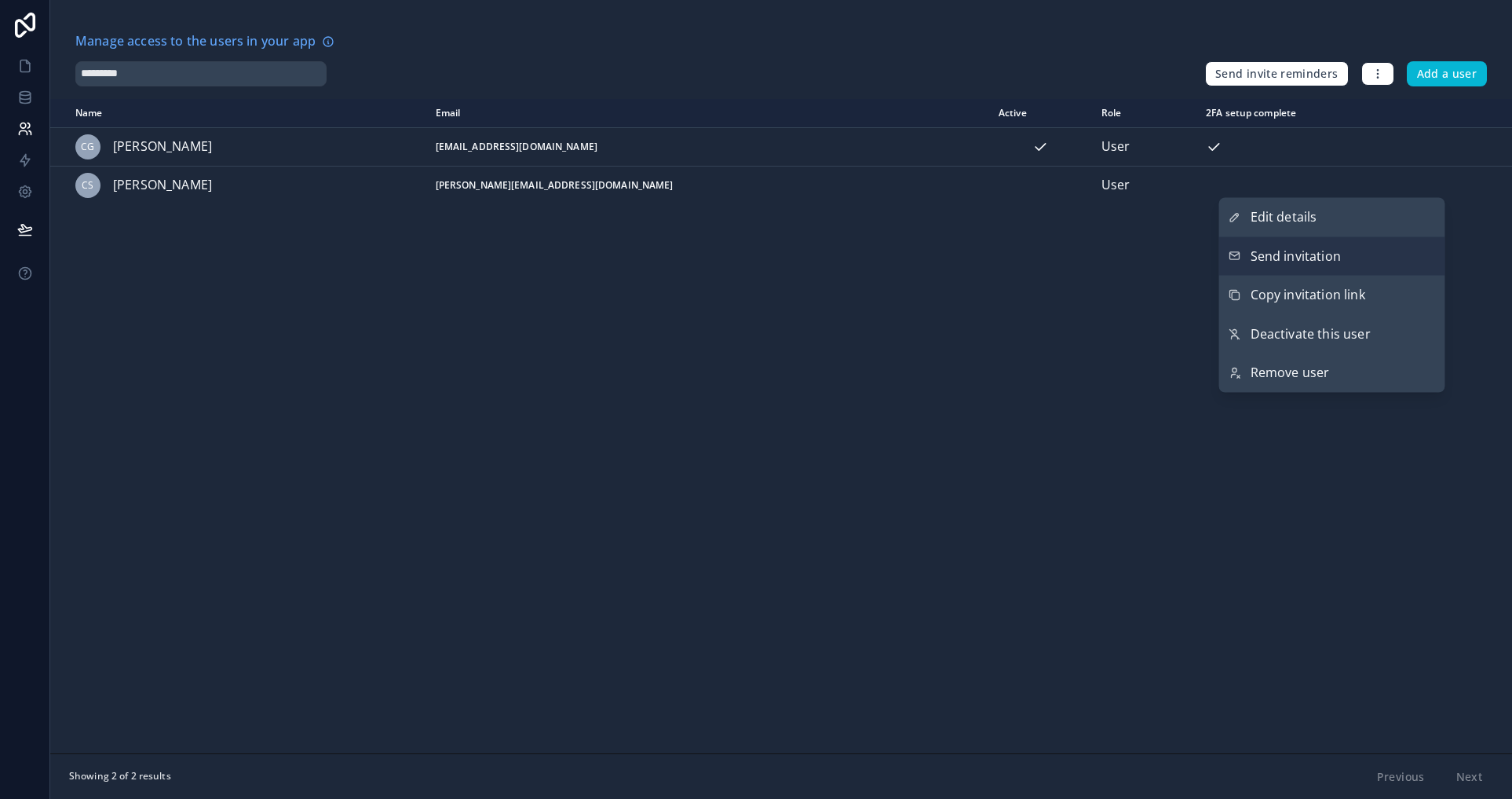
click at [1348, 256] on button "Send invitation" at bounding box center [1332, 257] width 226 height 40
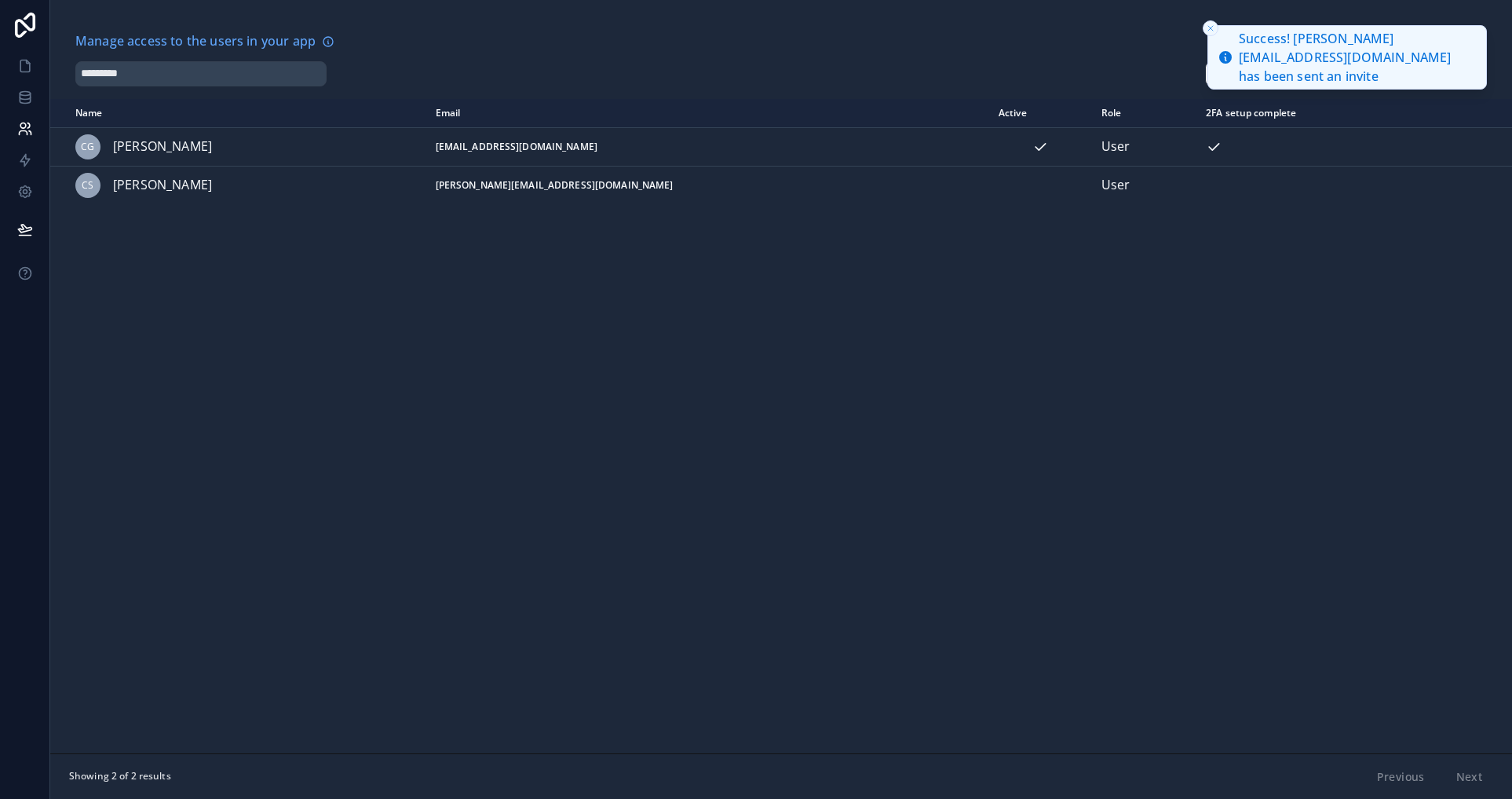
click at [1207, 28] on icon "Close toast" at bounding box center [1210, 28] width 9 height 9
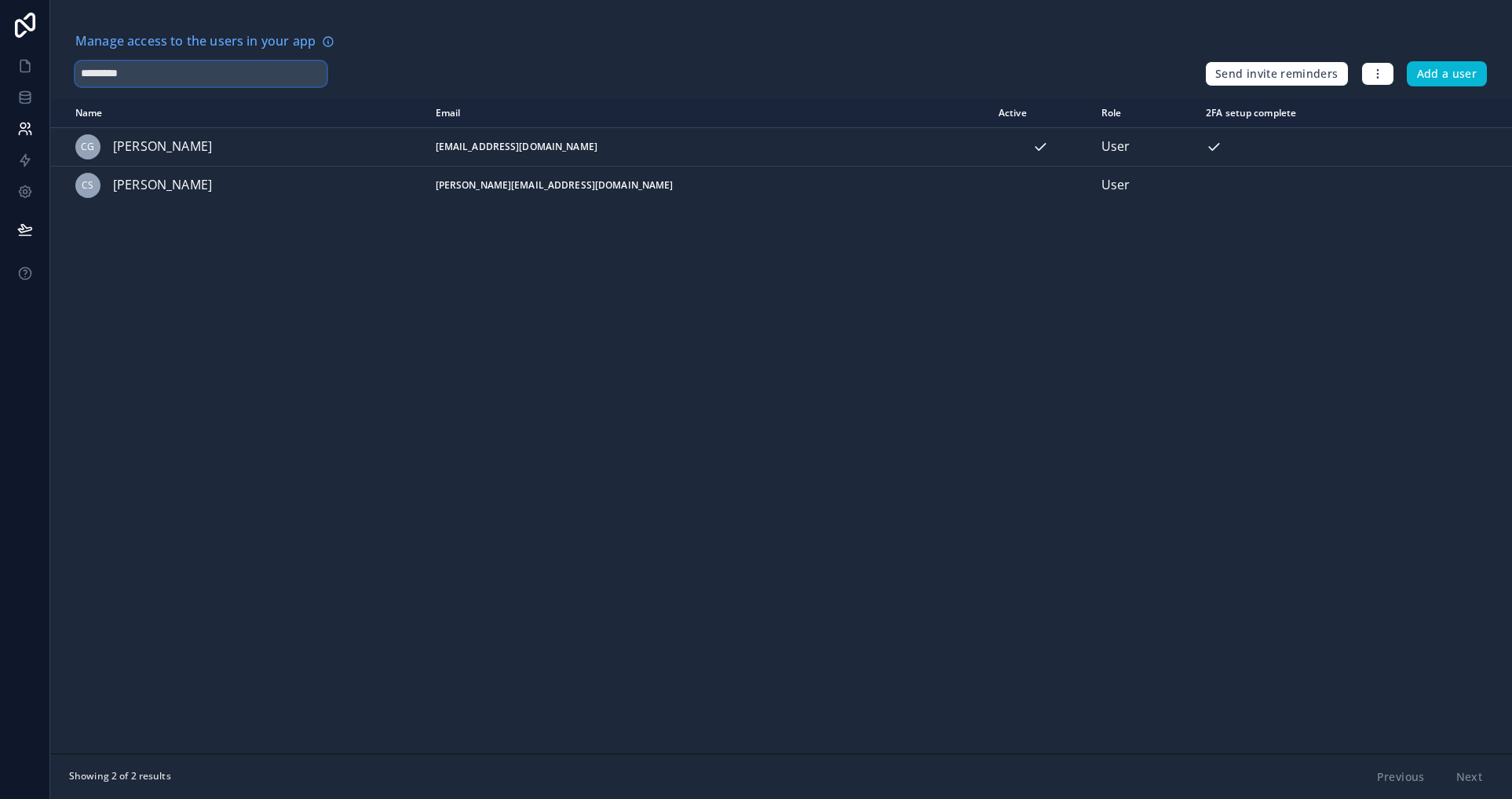
drag, startPoint x: 171, startPoint y: 65, endPoint x: 57, endPoint y: 65, distance: 114.0
click at [59, 63] on div "Manage access to the users in your app ********* Send invite reminders Add a us…" at bounding box center [781, 59] width 1462 height 55
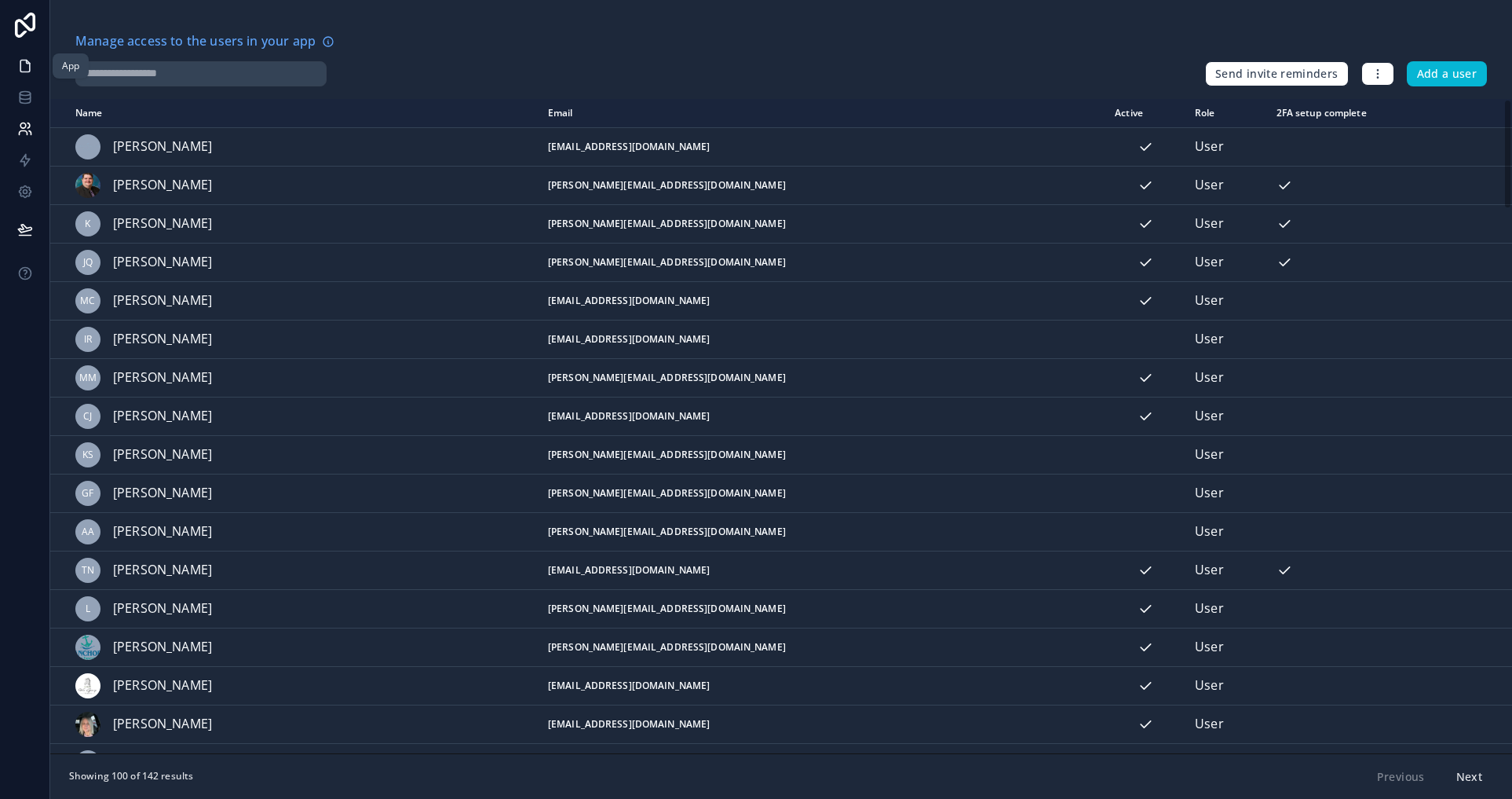
click at [30, 68] on icon at bounding box center [25, 66] width 15 height 15
